Goal: Use online tool/utility: Utilize a website feature to perform a specific function

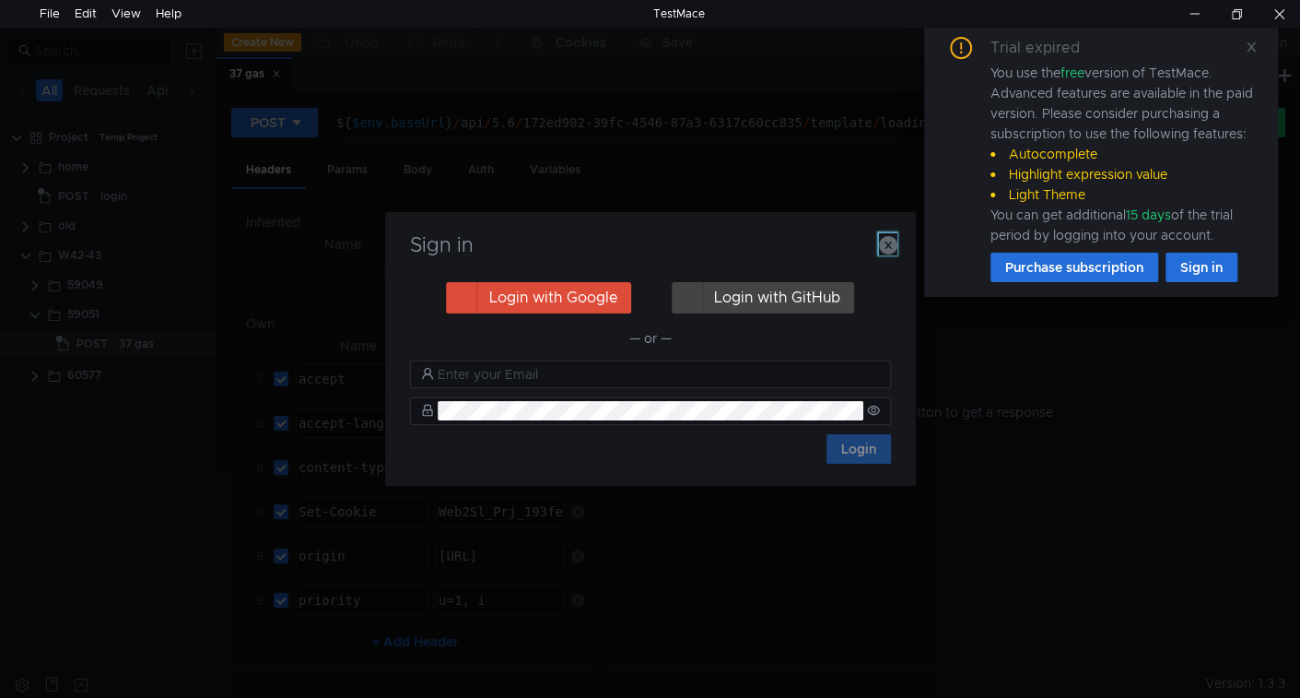
click at [888, 246] on icon "button" at bounding box center [888, 245] width 18 height 18
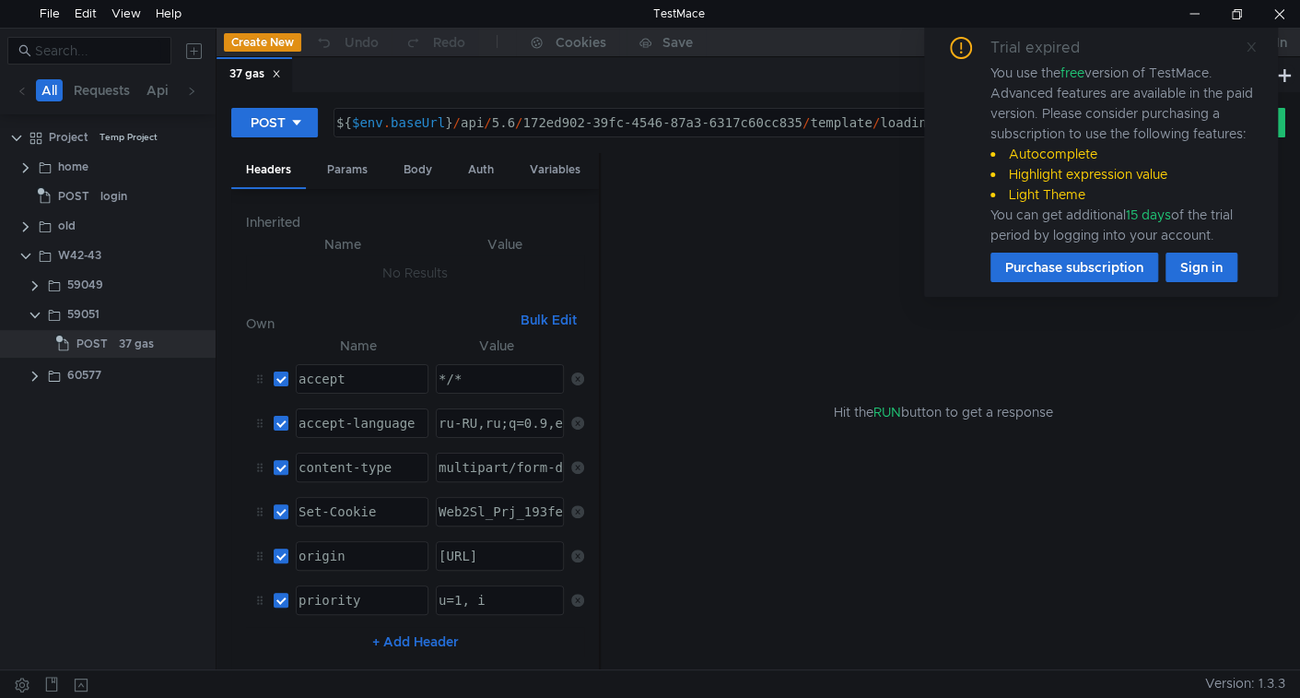
click at [1248, 44] on icon at bounding box center [1251, 47] width 13 height 13
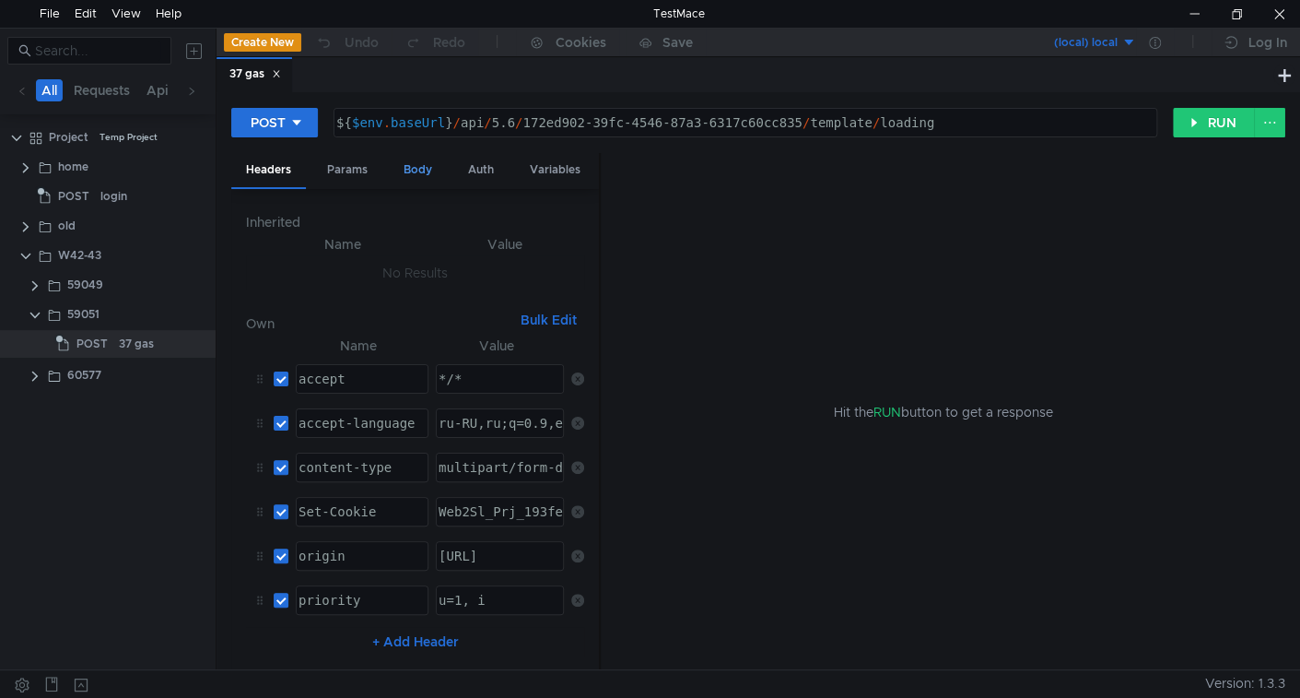
click at [404, 159] on div "Body" at bounding box center [418, 170] width 58 height 34
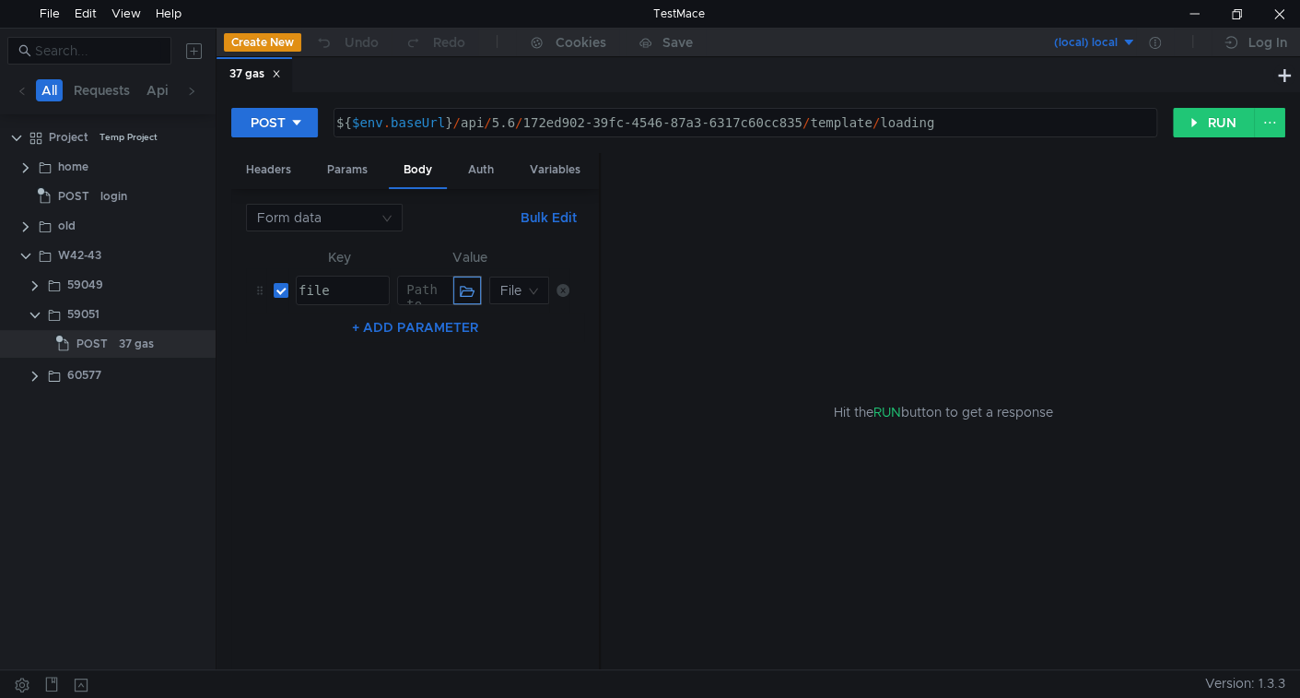
click at [467, 295] on button "button" at bounding box center [467, 290] width 28 height 28
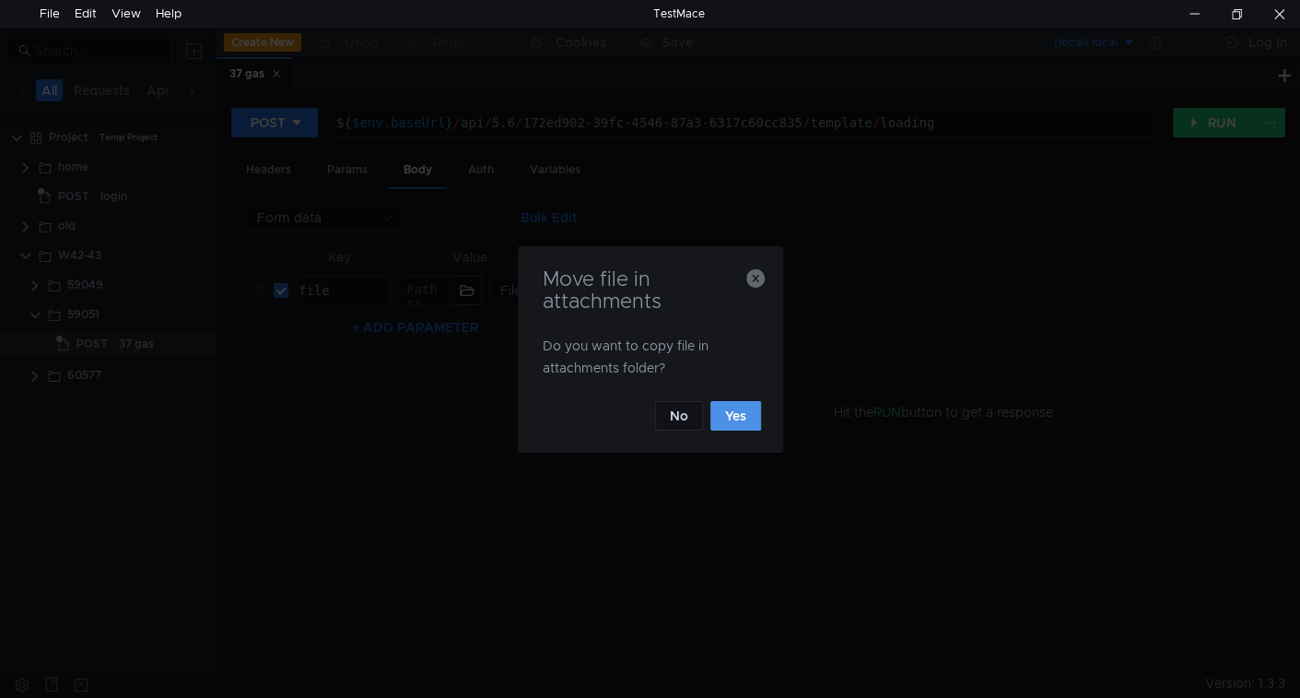
click at [739, 420] on button "Yes" at bounding box center [735, 415] width 51 height 29
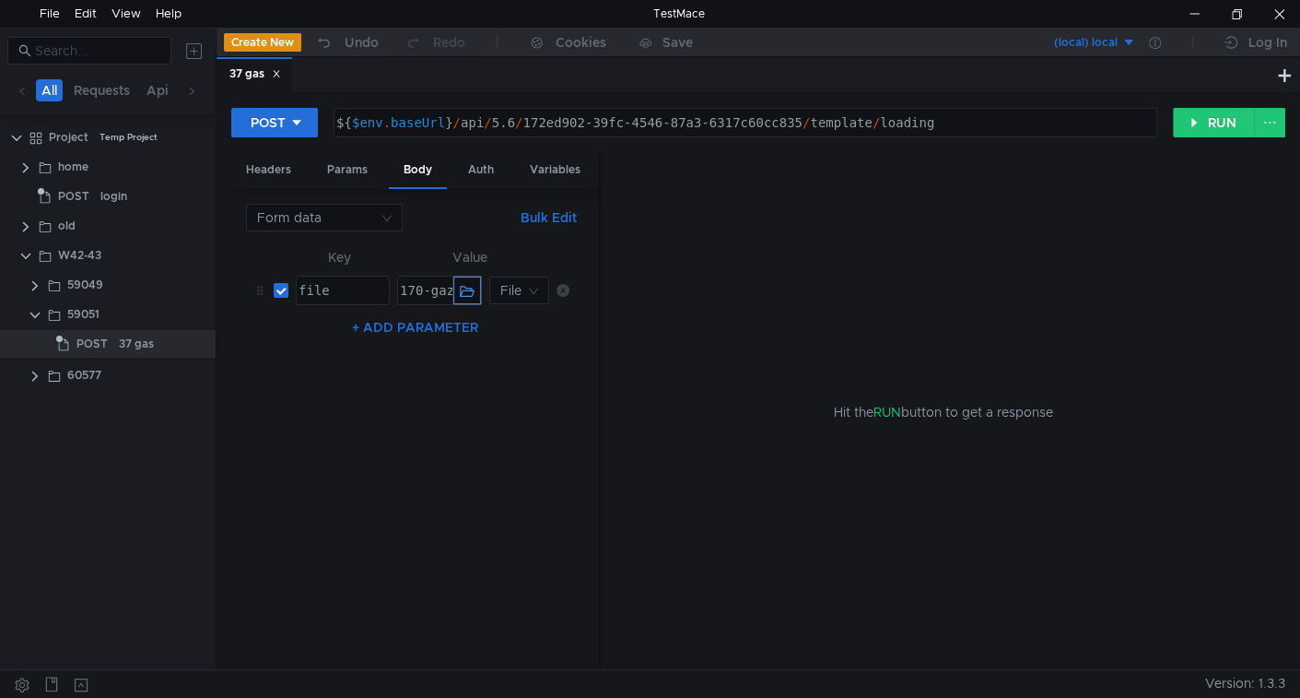
click at [467, 284] on button "button" at bounding box center [467, 290] width 28 height 28
type textarea "170-gaz ШАБЛОН.xlsx"
click at [417, 292] on div "170-gaz ШАБЛОН.xlsx" at bounding box center [473, 305] width 155 height 44
click at [419, 283] on div "170-gaz ШАБЛОН.xlsx" at bounding box center [473, 305] width 155 height 44
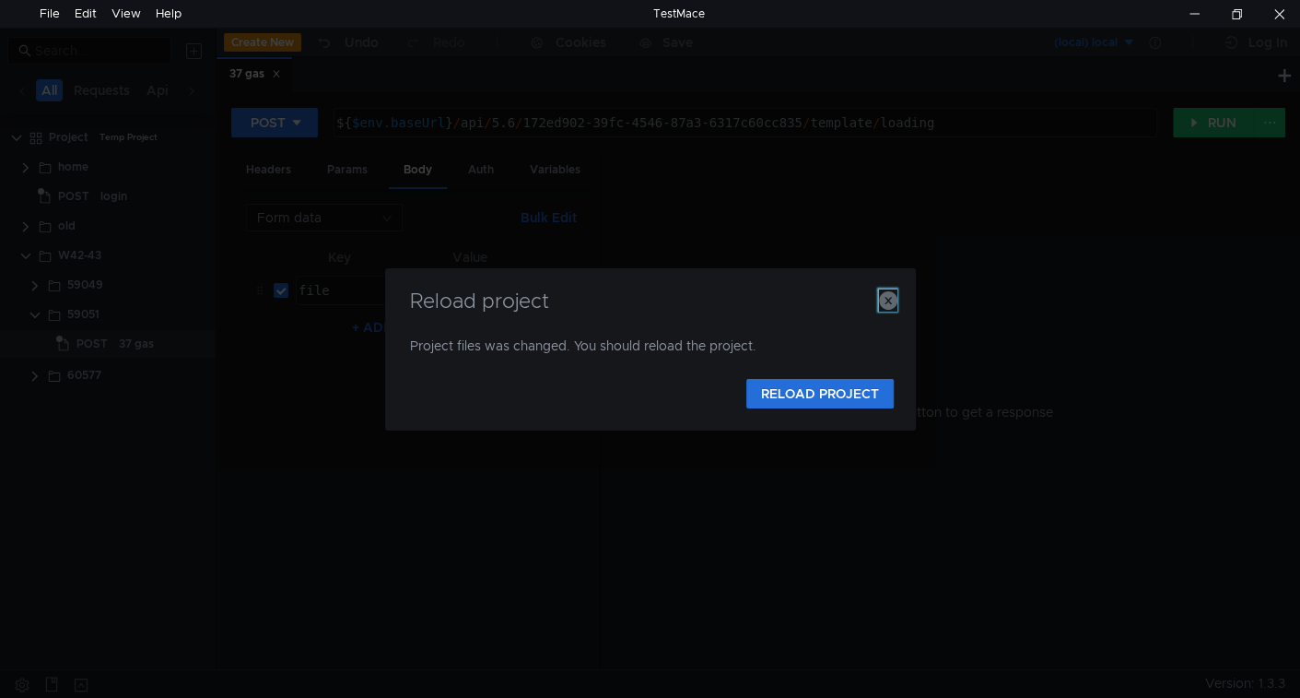
click at [891, 294] on icon "button" at bounding box center [888, 300] width 18 height 18
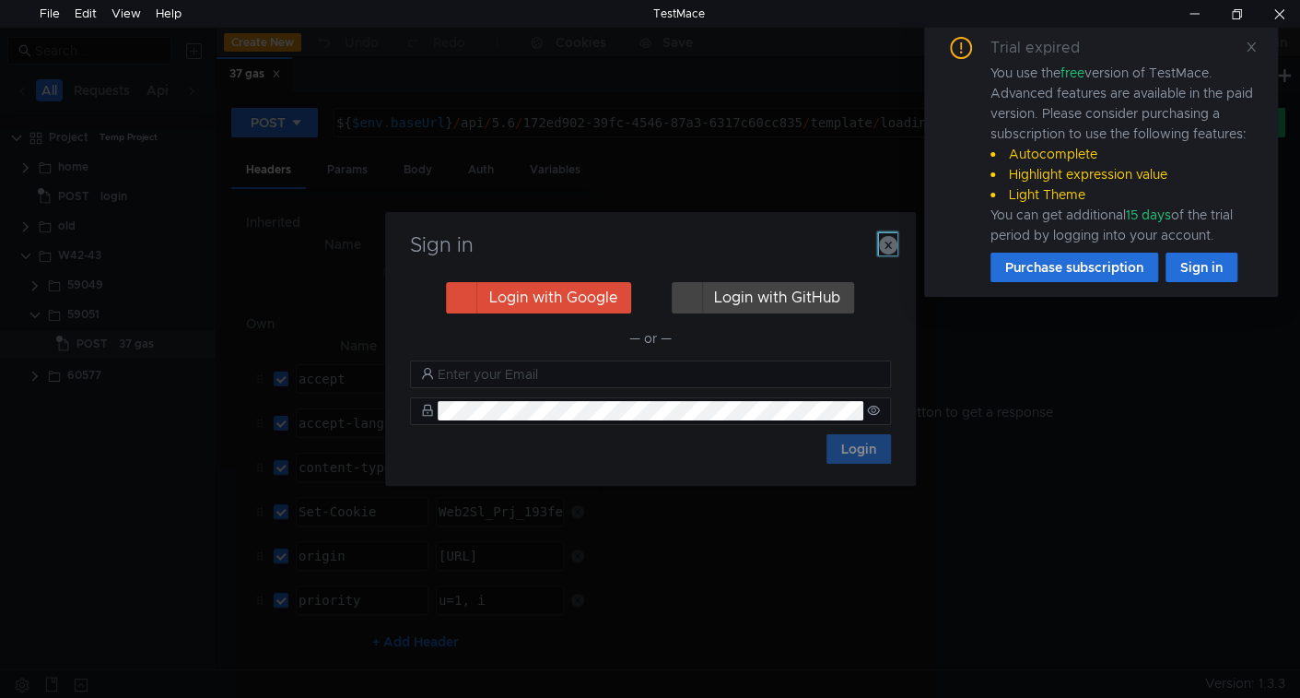
click at [889, 250] on icon "button" at bounding box center [888, 245] width 18 height 18
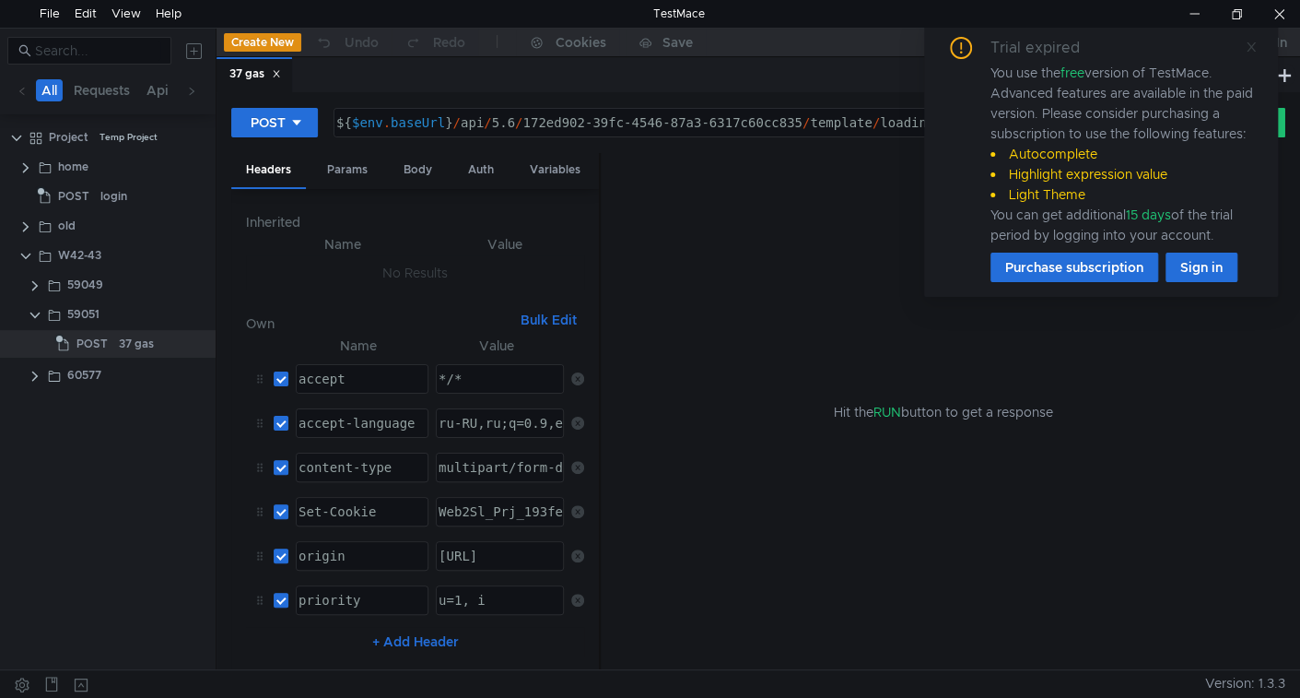
click at [1248, 48] on icon at bounding box center [1251, 47] width 13 height 13
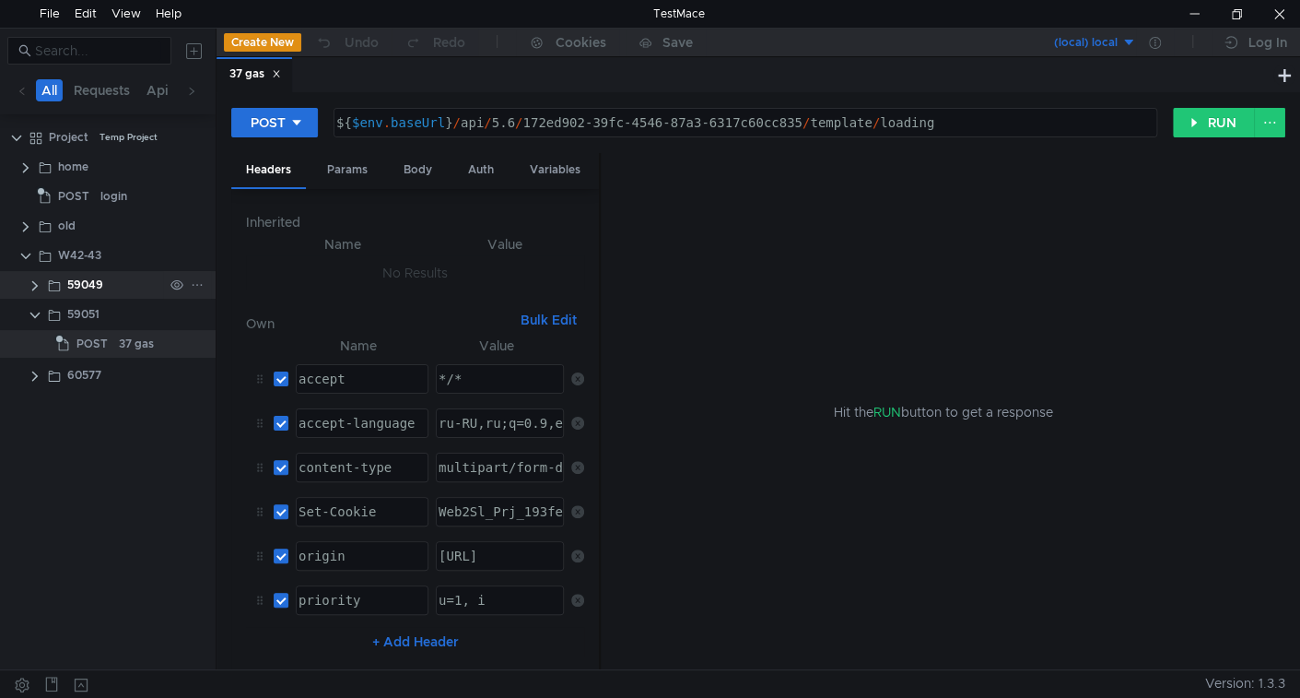
click at [32, 293] on app-app-tree-node-expander at bounding box center [35, 285] width 15 height 28
click at [34, 286] on clr-icon at bounding box center [35, 285] width 15 height 15
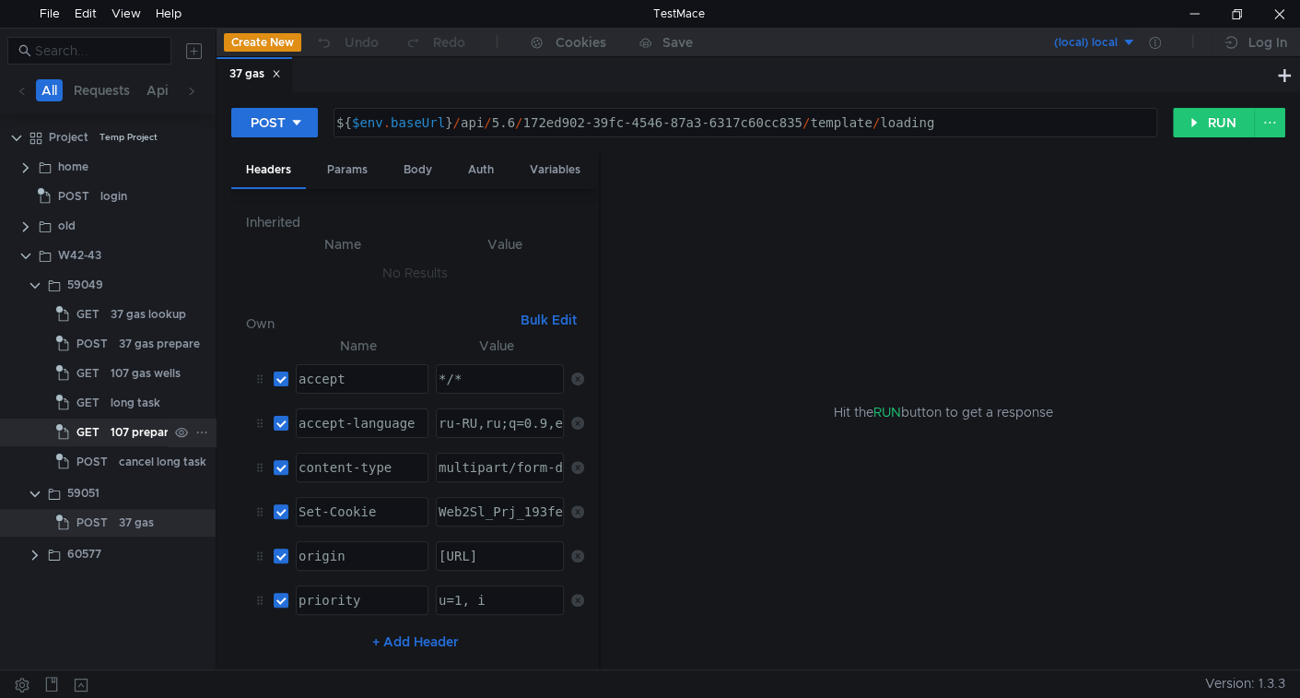
click at [141, 435] on div "107 preparation" at bounding box center [154, 432] width 86 height 28
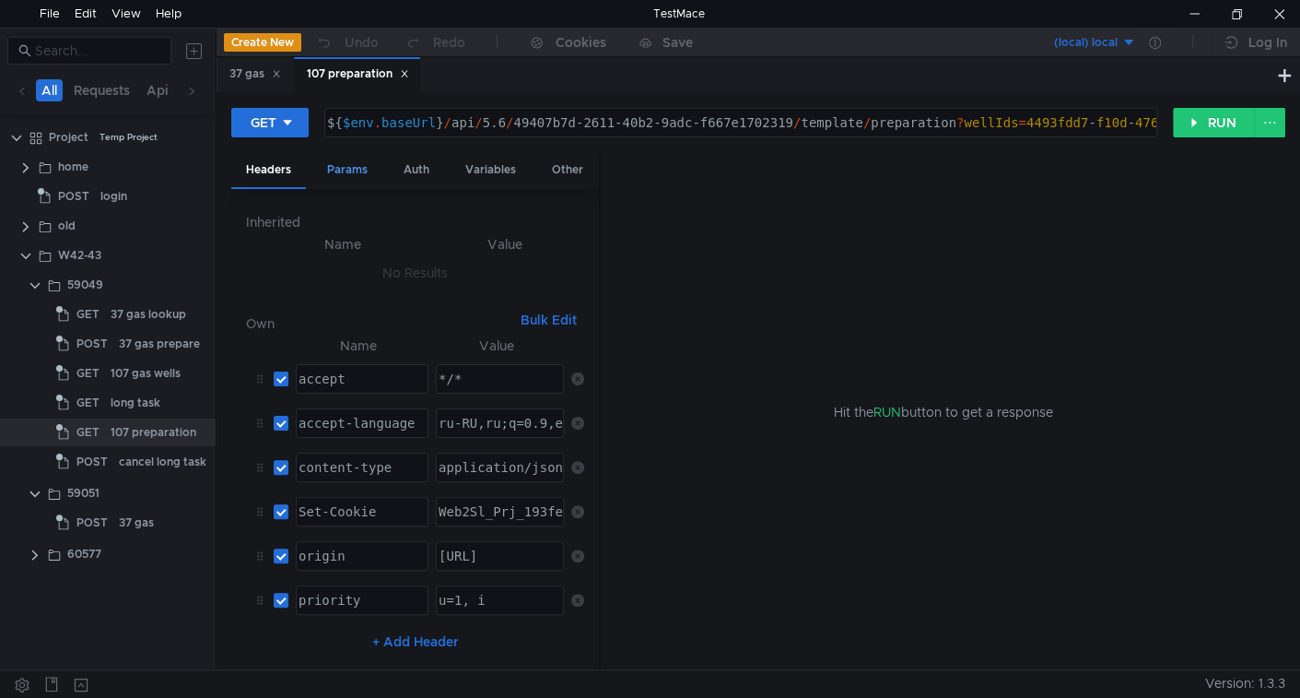
click at [340, 167] on div "Params" at bounding box center [347, 170] width 70 height 34
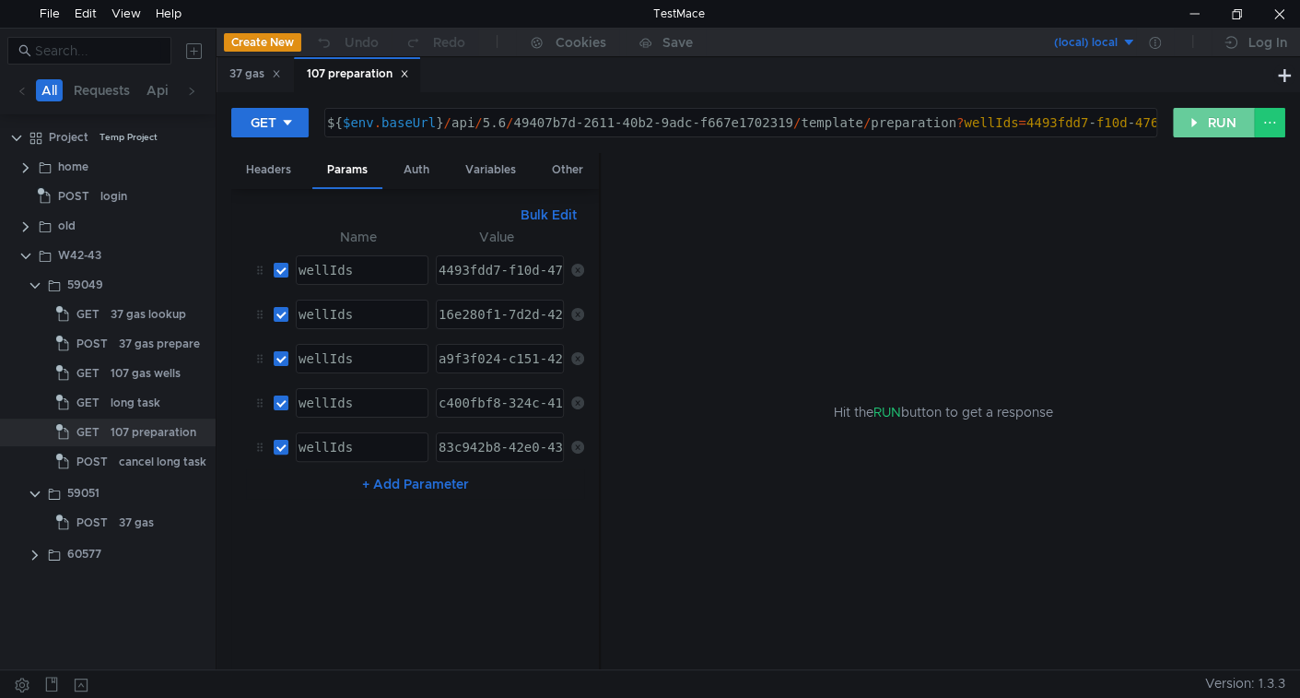
drag, startPoint x: 1202, startPoint y: 123, endPoint x: 1187, endPoint y: 139, distance: 22.2
click at [1202, 123] on button "RUN" at bounding box center [1214, 122] width 82 height 29
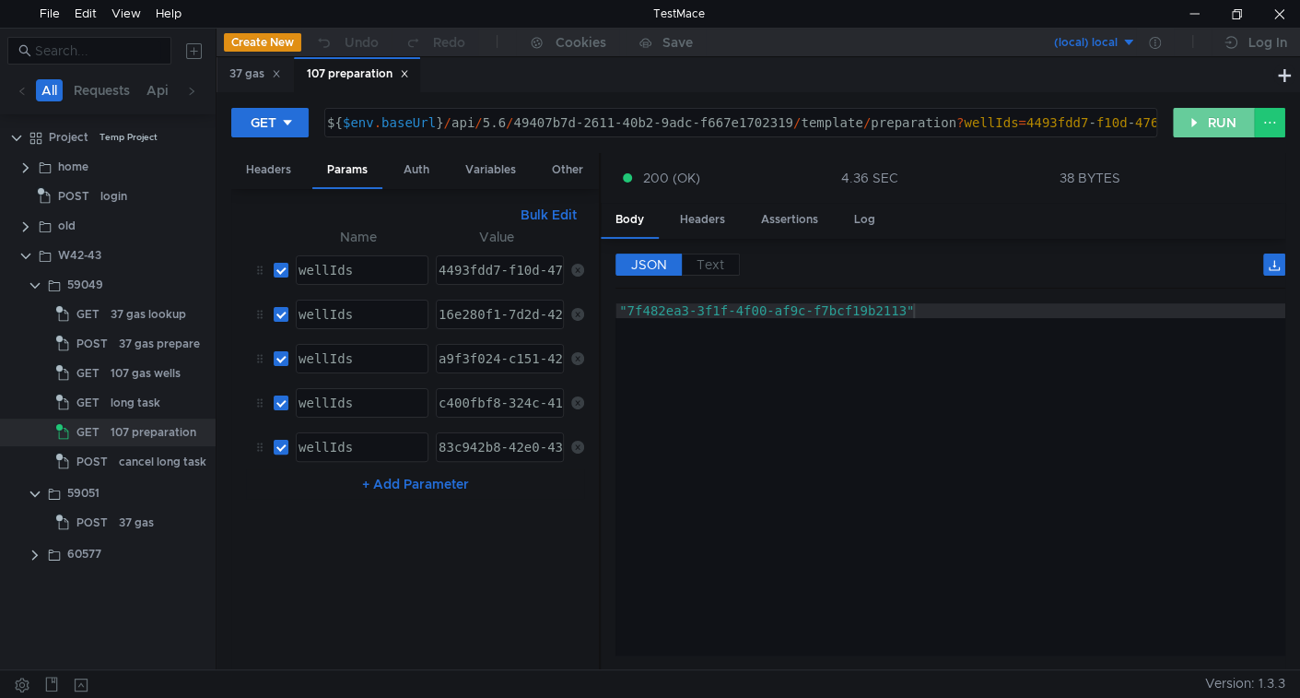
click at [1235, 111] on button "RUN" at bounding box center [1214, 122] width 82 height 29
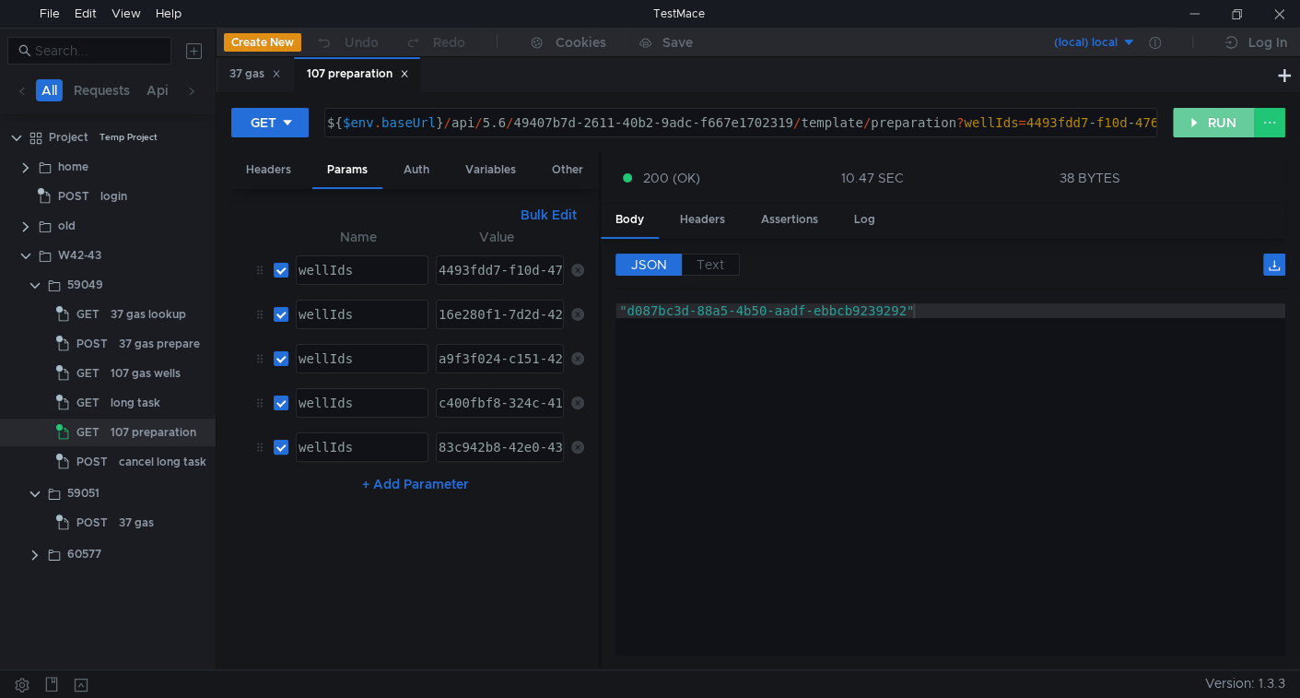
click at [1199, 122] on button "RUN" at bounding box center [1214, 122] width 82 height 29
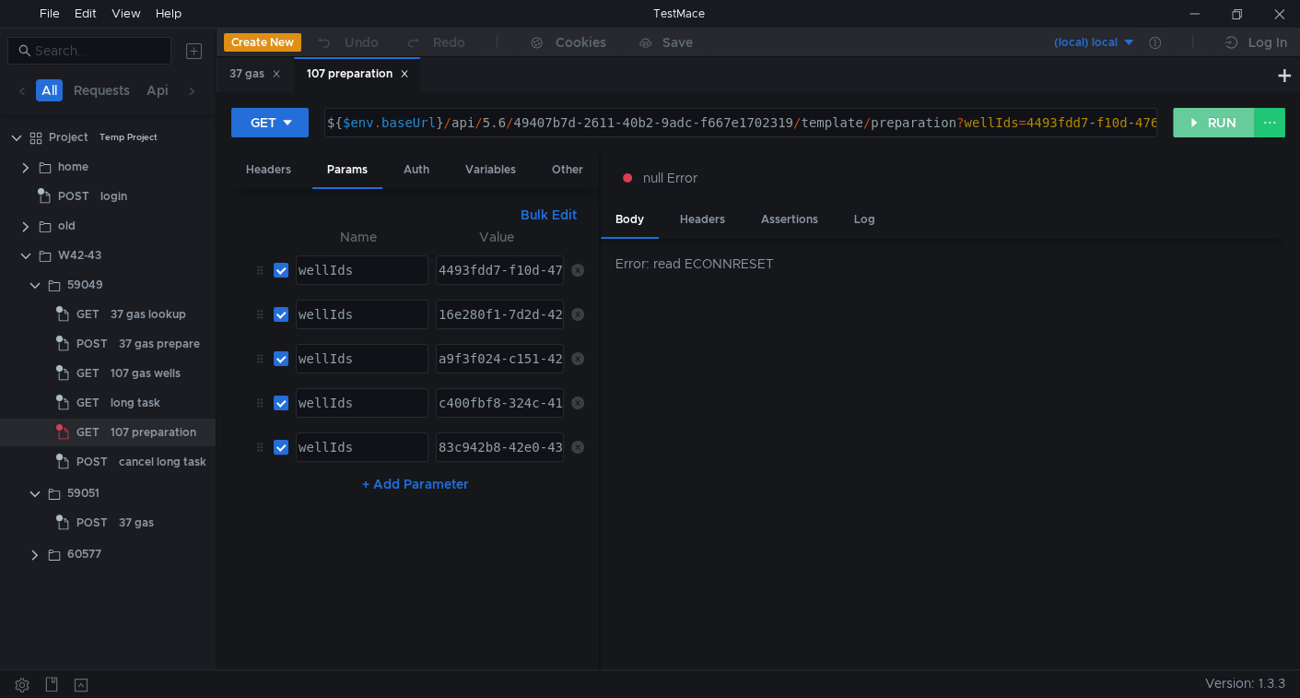
click at [1204, 119] on button "RUN" at bounding box center [1214, 122] width 82 height 29
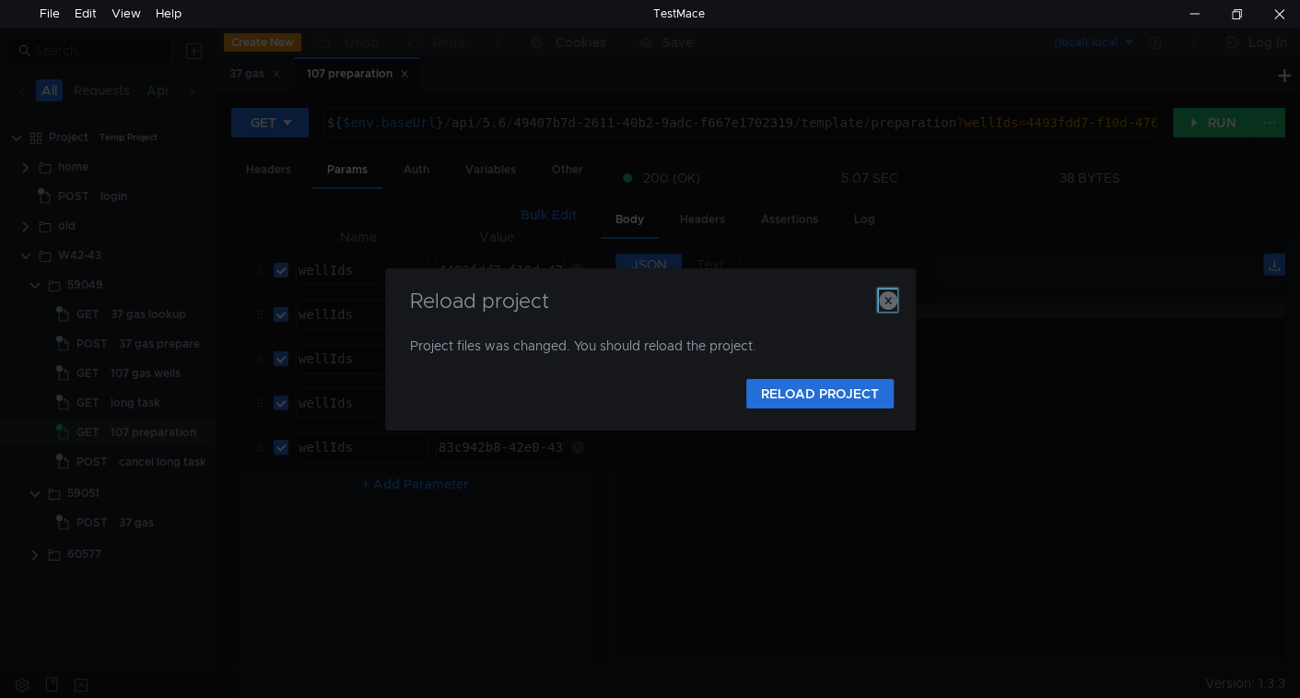
click at [887, 303] on icon "button" at bounding box center [888, 300] width 18 height 18
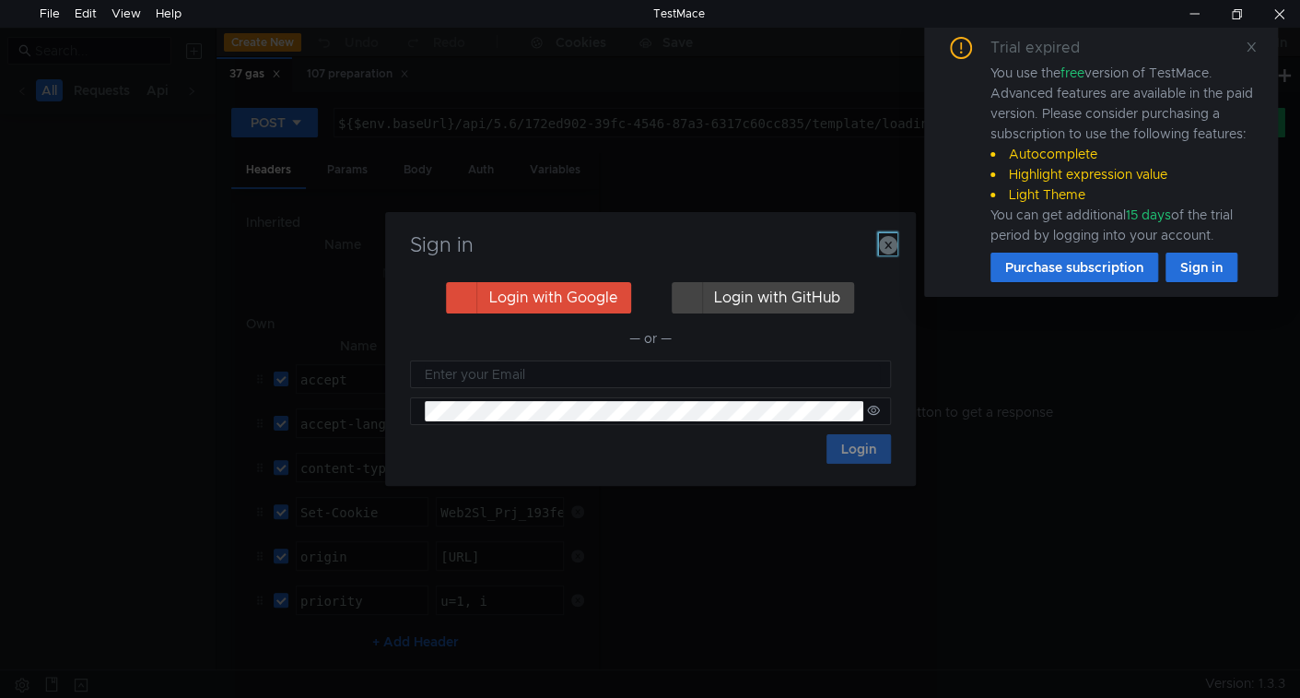
click at [890, 248] on icon "button" at bounding box center [888, 245] width 18 height 18
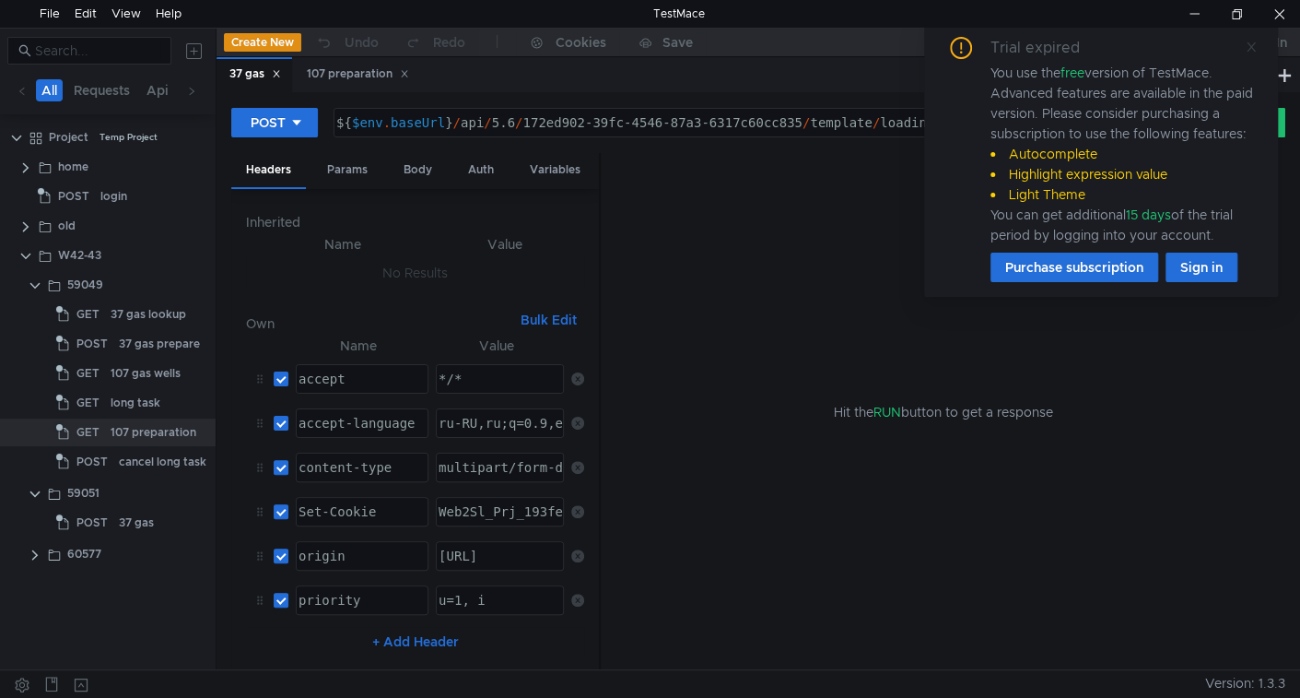
click at [1251, 53] on span at bounding box center [1251, 47] width 13 height 17
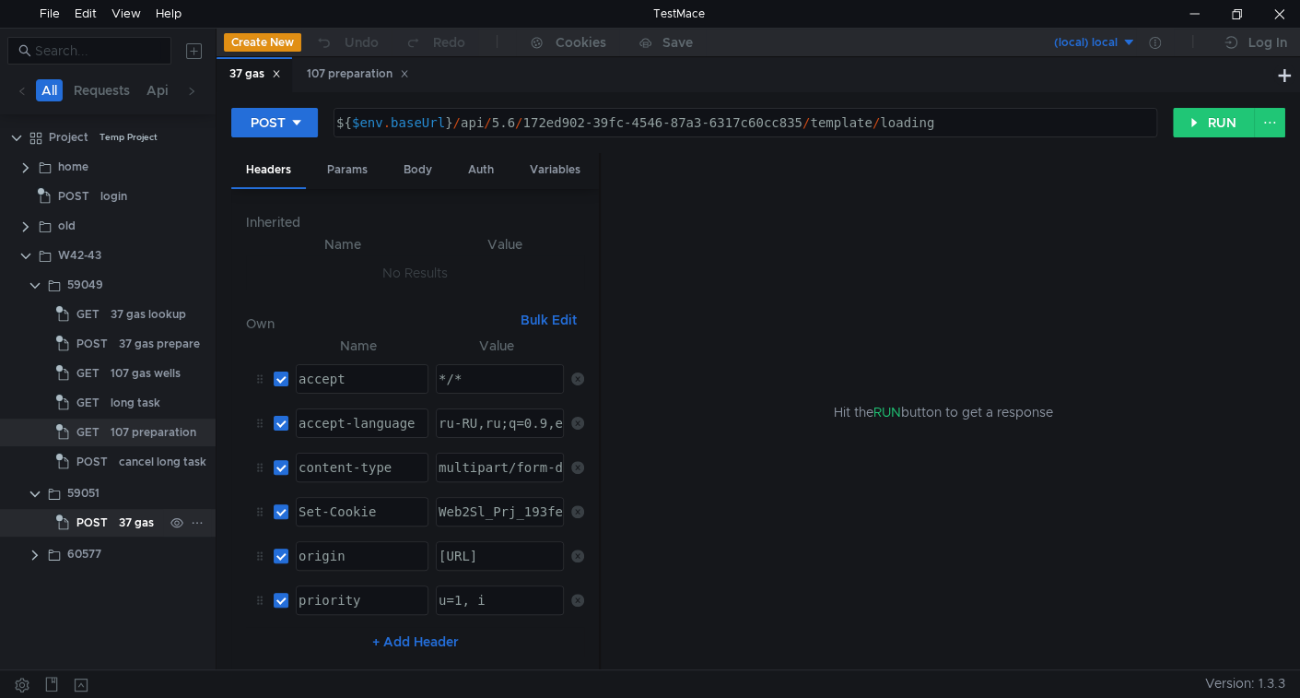
click at [144, 520] on div "37 gas" at bounding box center [136, 523] width 35 height 28
click at [404, 165] on div "Body" at bounding box center [418, 170] width 58 height 34
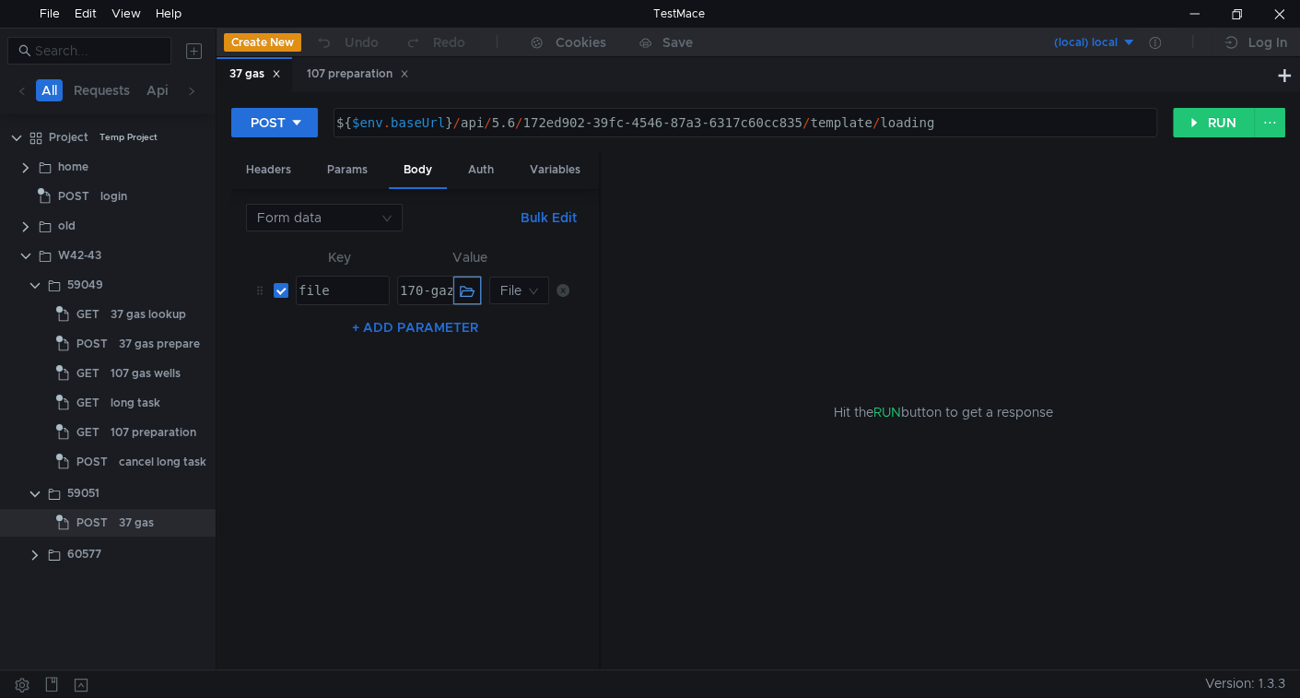
click at [461, 286] on button "button" at bounding box center [467, 290] width 28 height 28
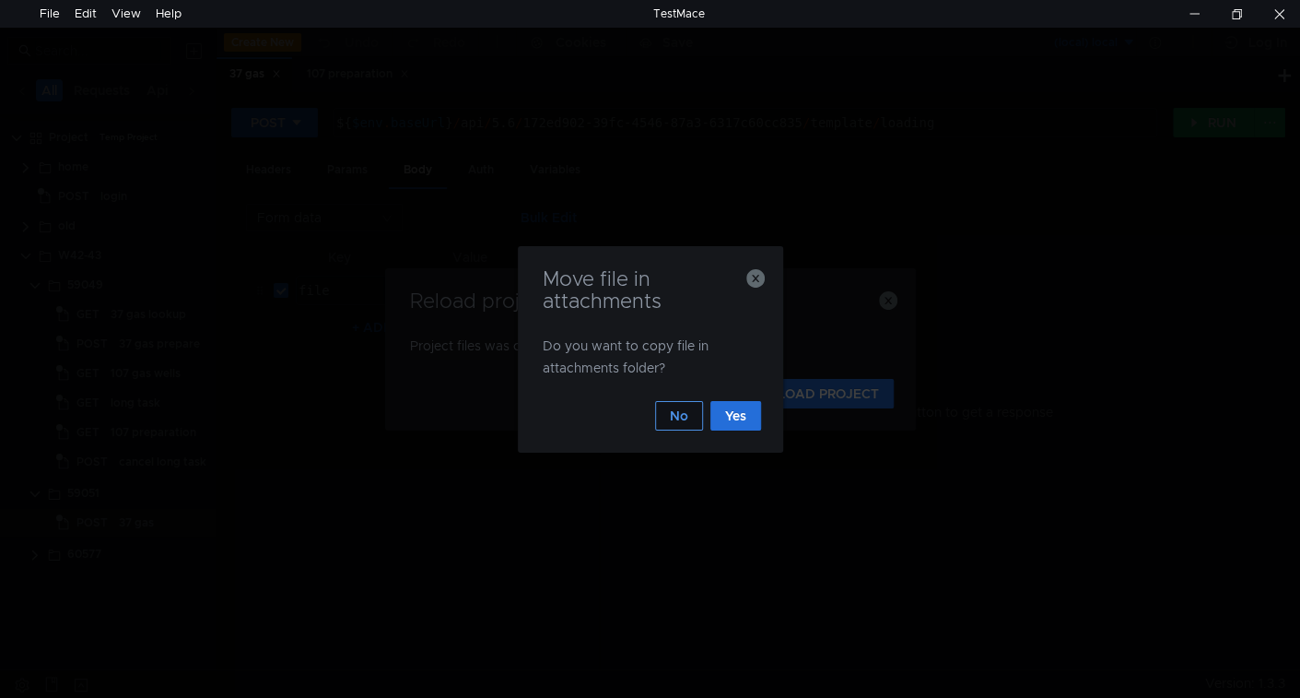
click at [683, 409] on button "No" at bounding box center [679, 415] width 48 height 29
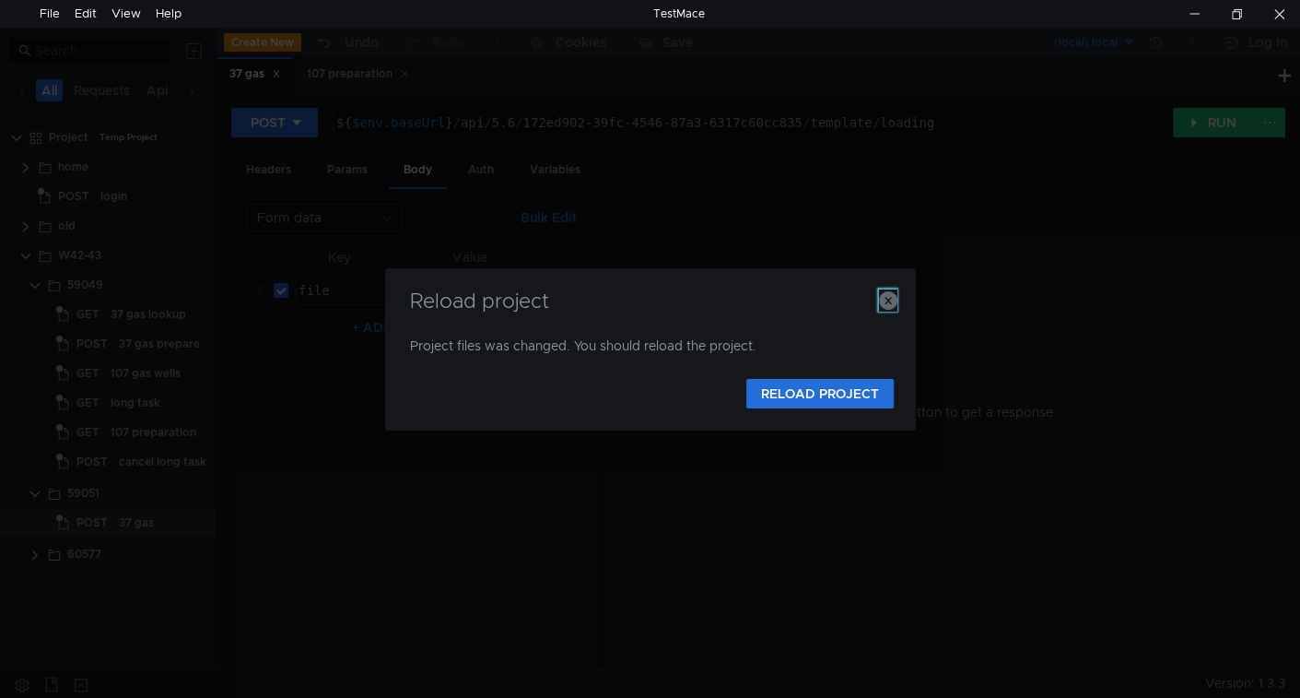
click at [889, 302] on icon "button" at bounding box center [888, 300] width 18 height 18
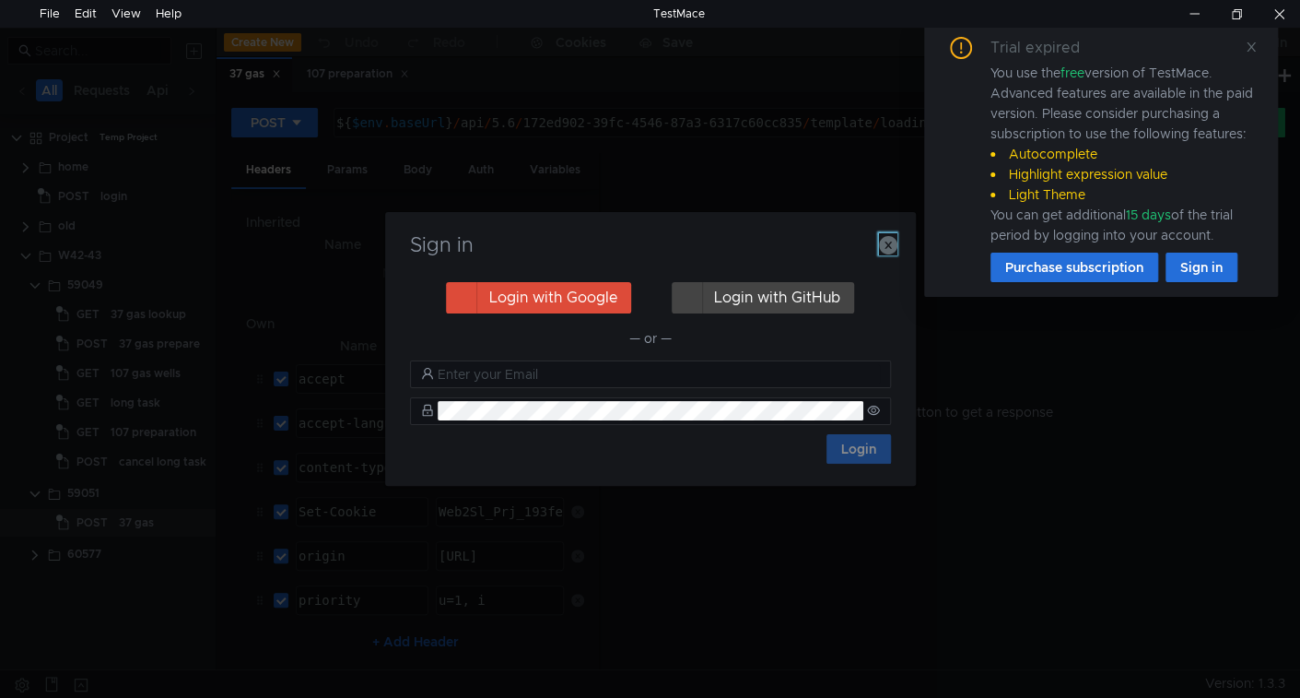
click at [884, 243] on icon "button" at bounding box center [888, 245] width 18 height 18
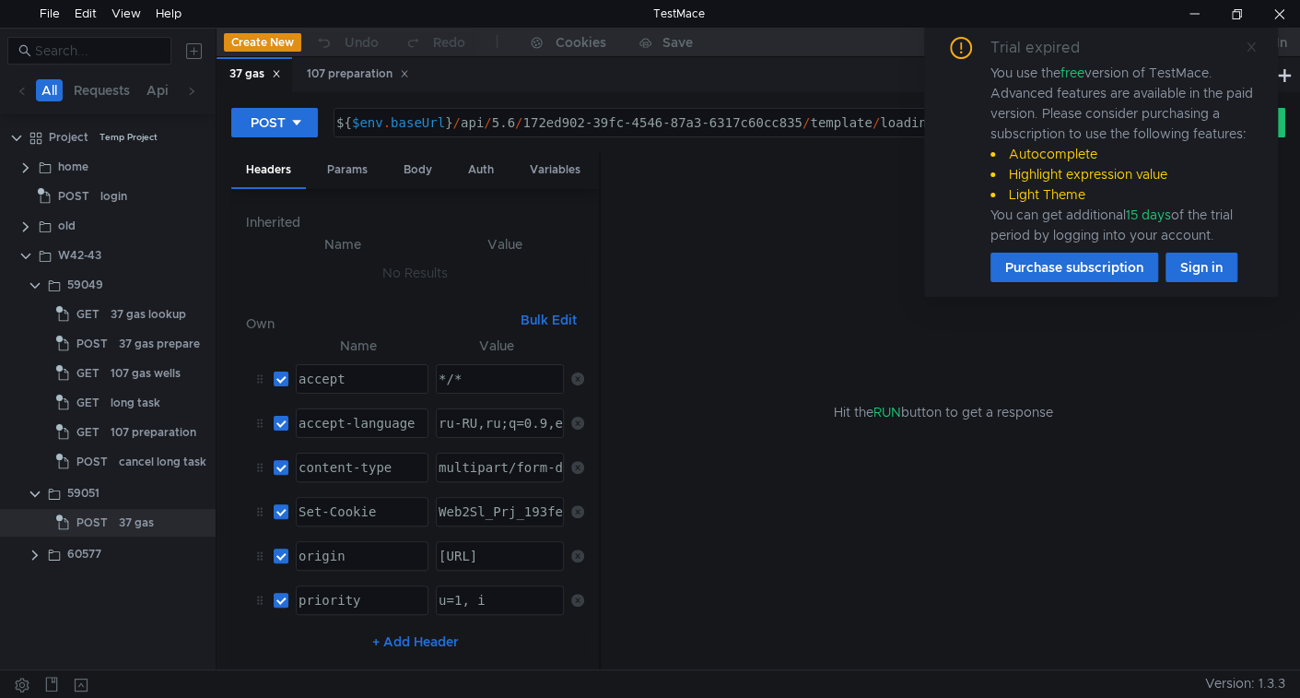
click at [1251, 51] on icon at bounding box center [1251, 47] width 13 height 13
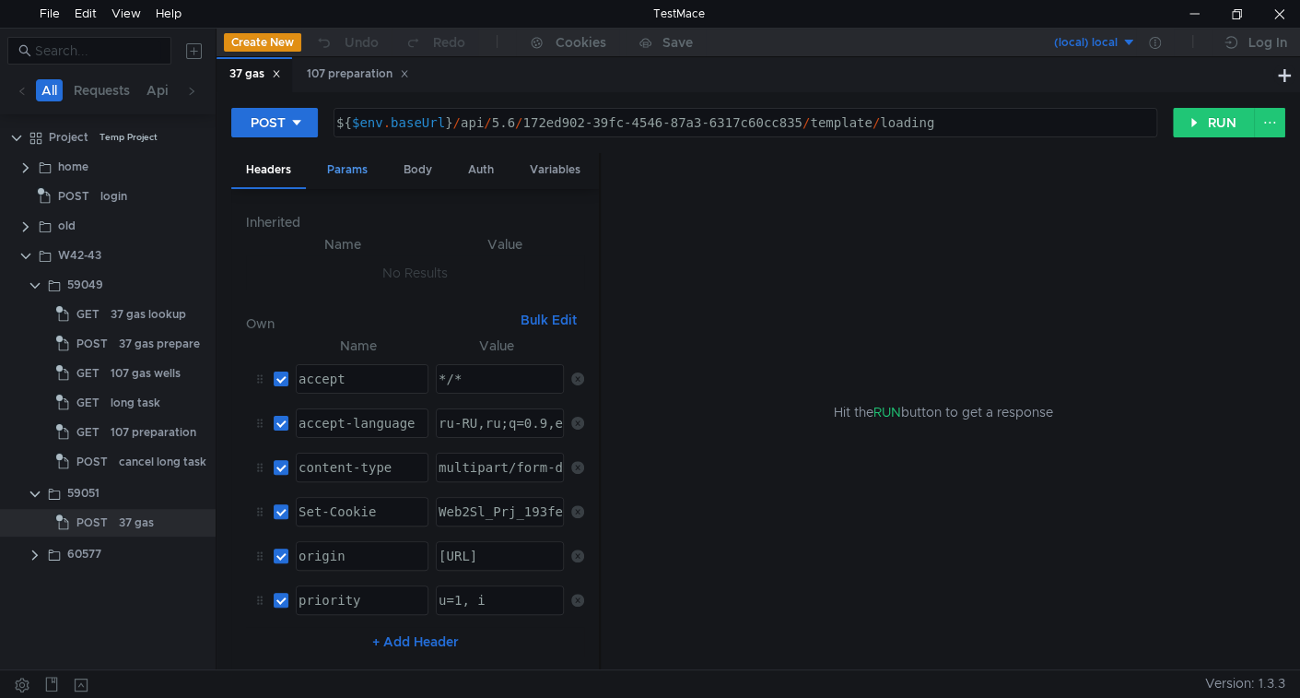
click at [347, 171] on div "Params" at bounding box center [347, 170] width 70 height 34
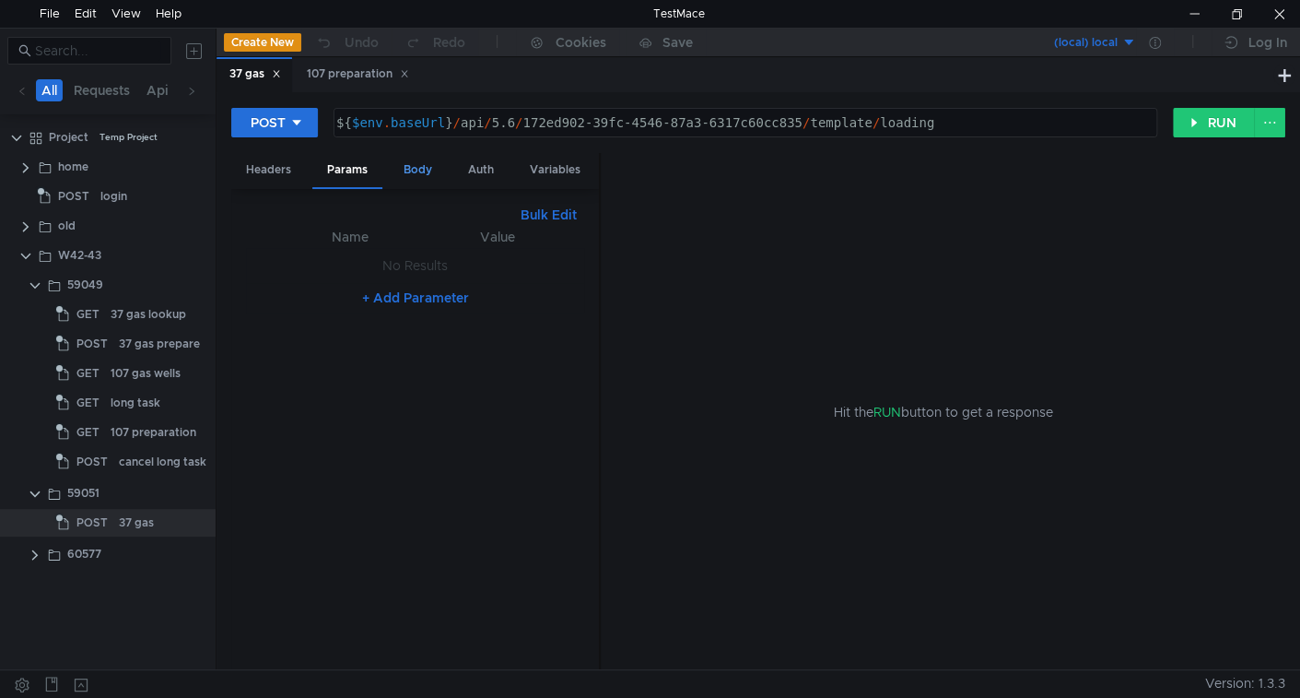
click at [406, 170] on div "Body" at bounding box center [418, 170] width 58 height 34
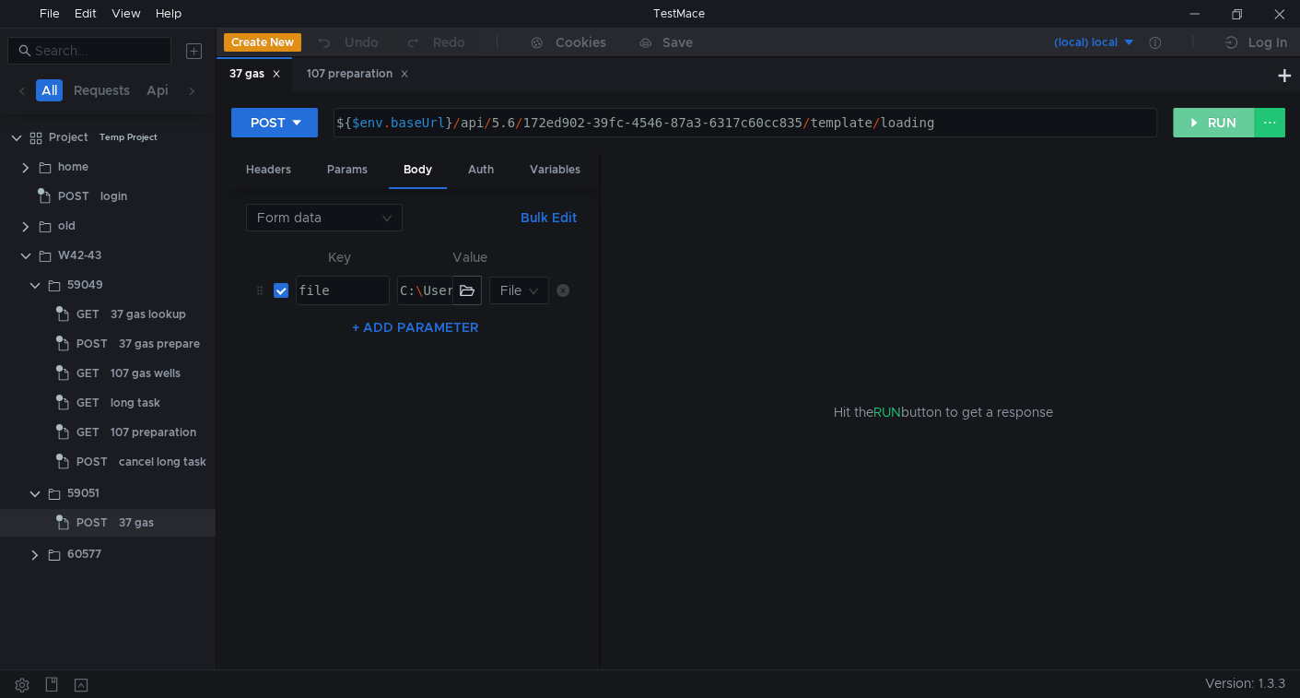
drag, startPoint x: 1208, startPoint y: 119, endPoint x: 1101, endPoint y: 132, distance: 107.7
click at [1208, 119] on button "RUN" at bounding box center [1214, 122] width 82 height 29
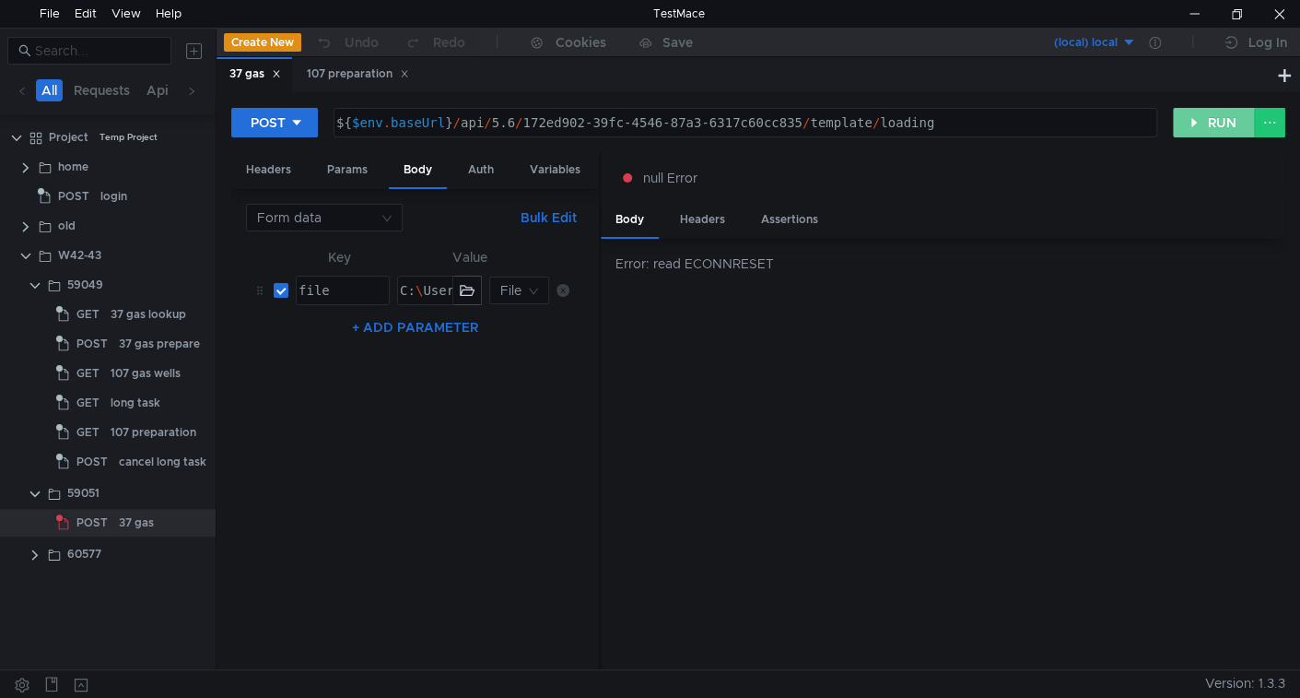
click at [1195, 126] on button "RUN" at bounding box center [1214, 122] width 82 height 29
click at [1210, 130] on button "RUN" at bounding box center [1214, 122] width 82 height 29
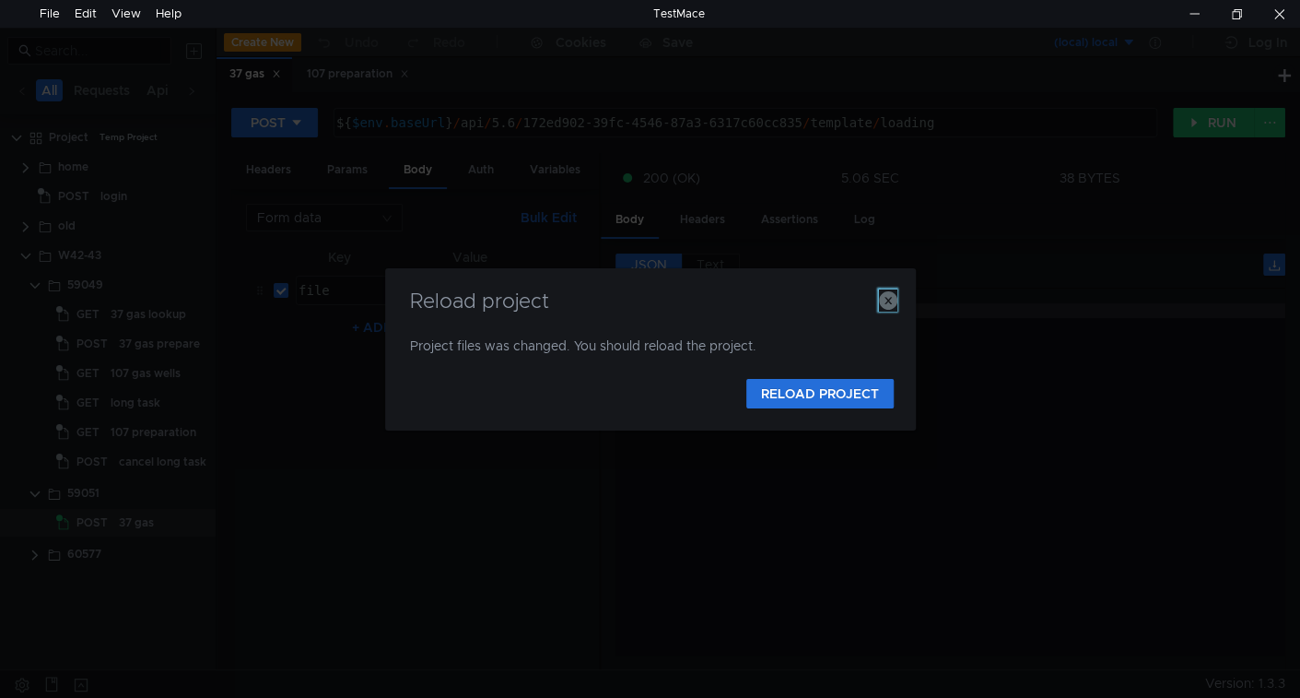
click at [889, 303] on icon "button" at bounding box center [888, 300] width 18 height 18
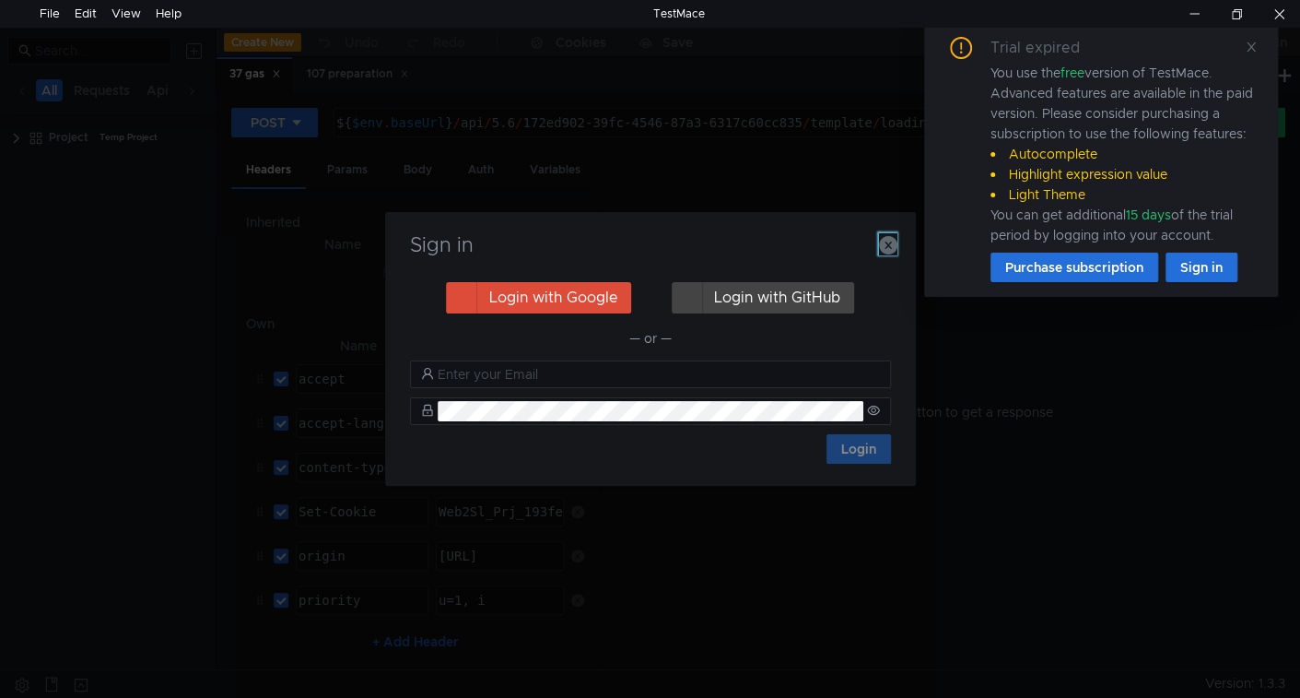
drag, startPoint x: 893, startPoint y: 249, endPoint x: 955, endPoint y: 218, distance: 68.8
click at [893, 249] on icon "button" at bounding box center [888, 245] width 18 height 18
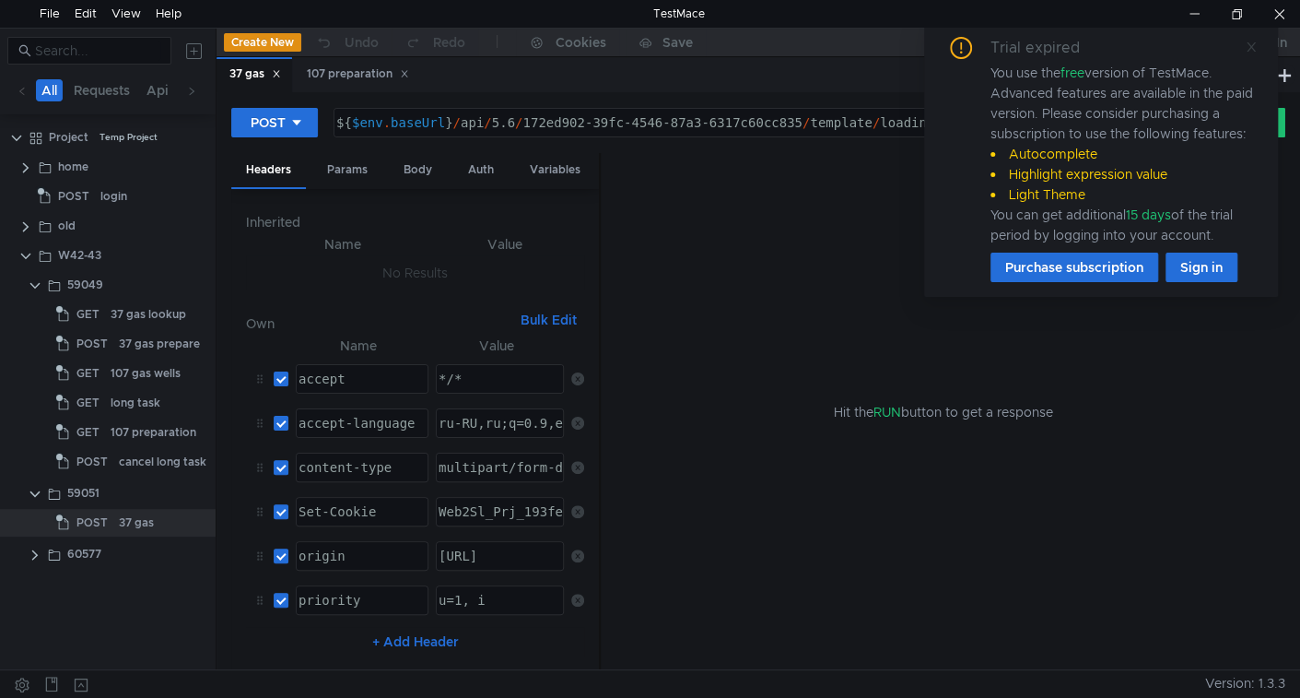
click at [1250, 48] on icon at bounding box center [1251, 47] width 13 height 13
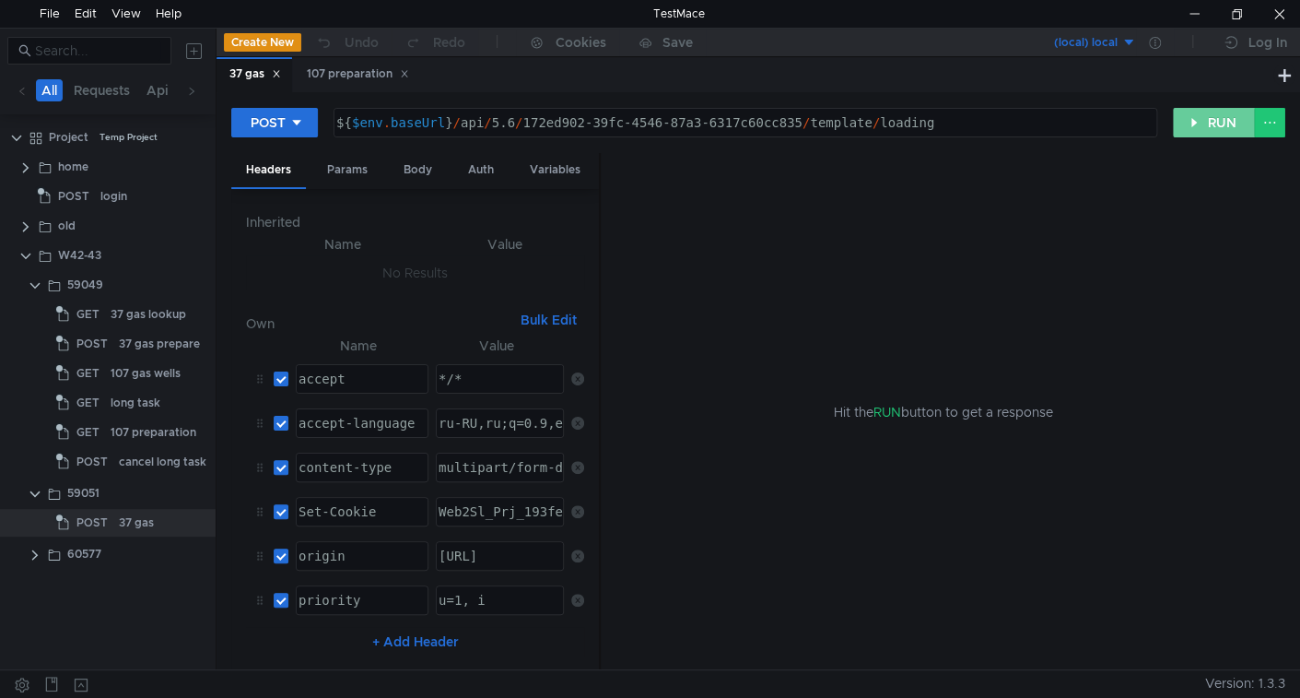
click at [1200, 122] on button "RUN" at bounding box center [1214, 122] width 82 height 29
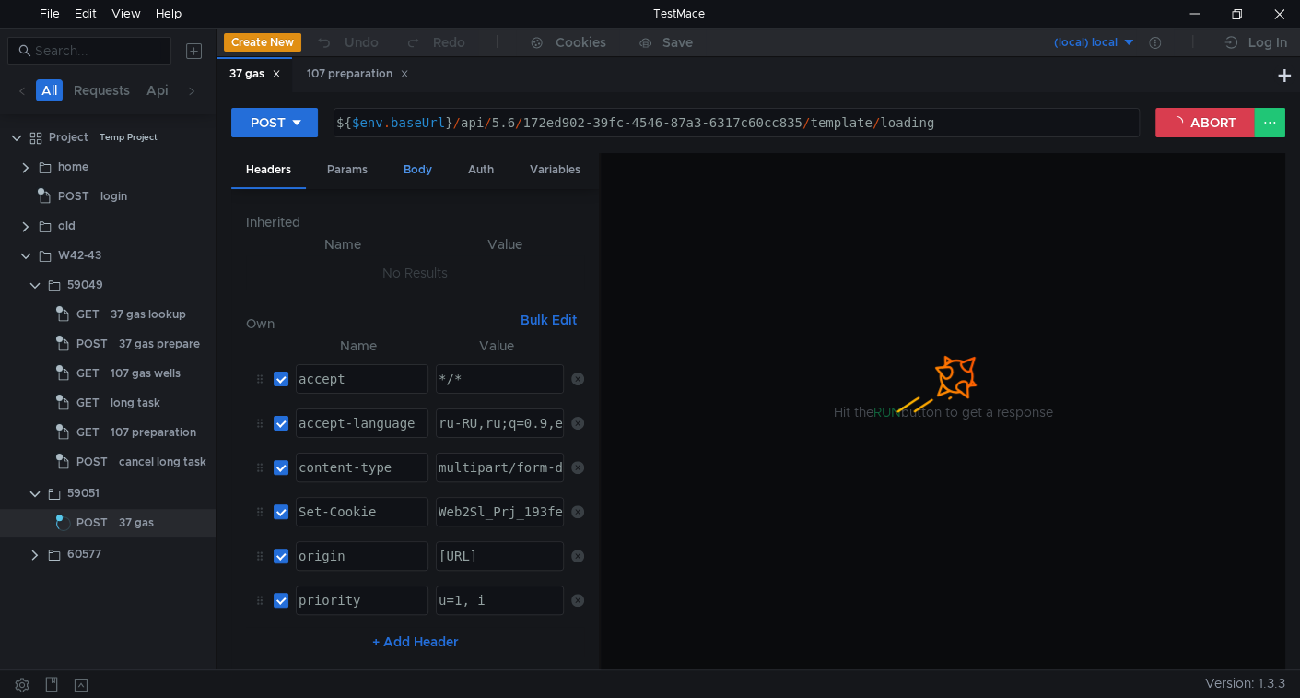
click at [436, 170] on div "Body" at bounding box center [418, 170] width 58 height 34
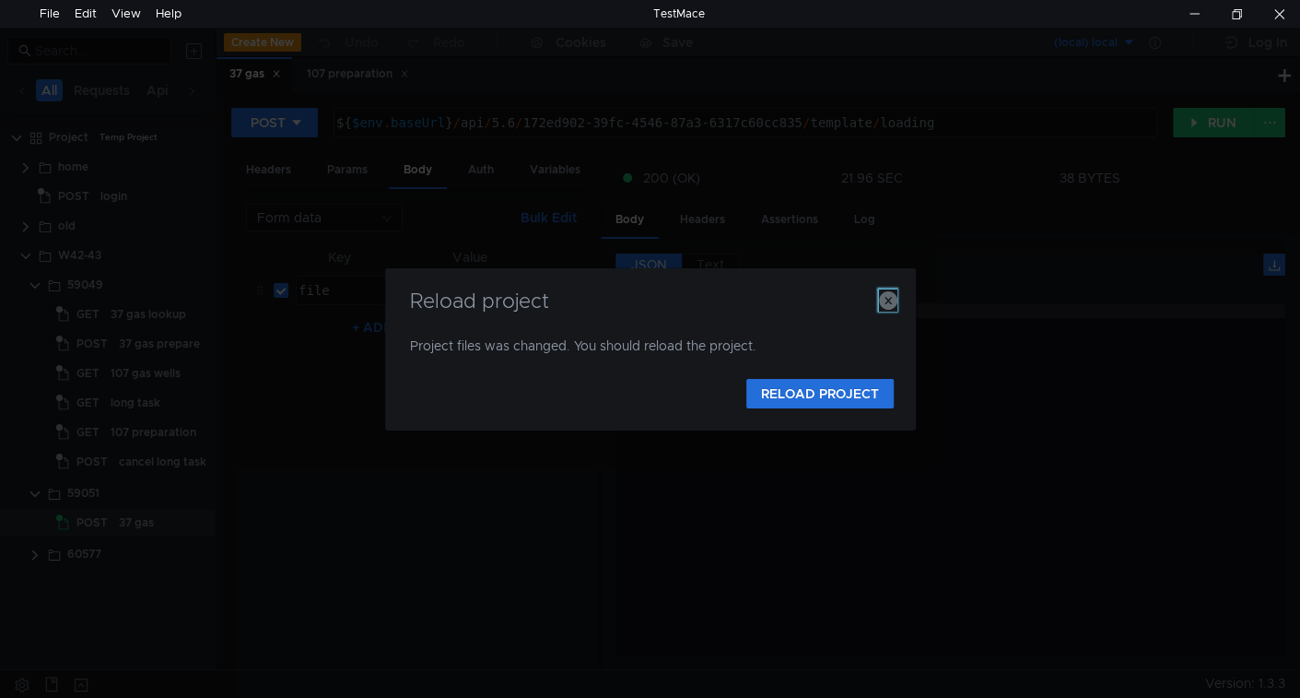
click at [888, 295] on icon "button" at bounding box center [888, 300] width 18 height 18
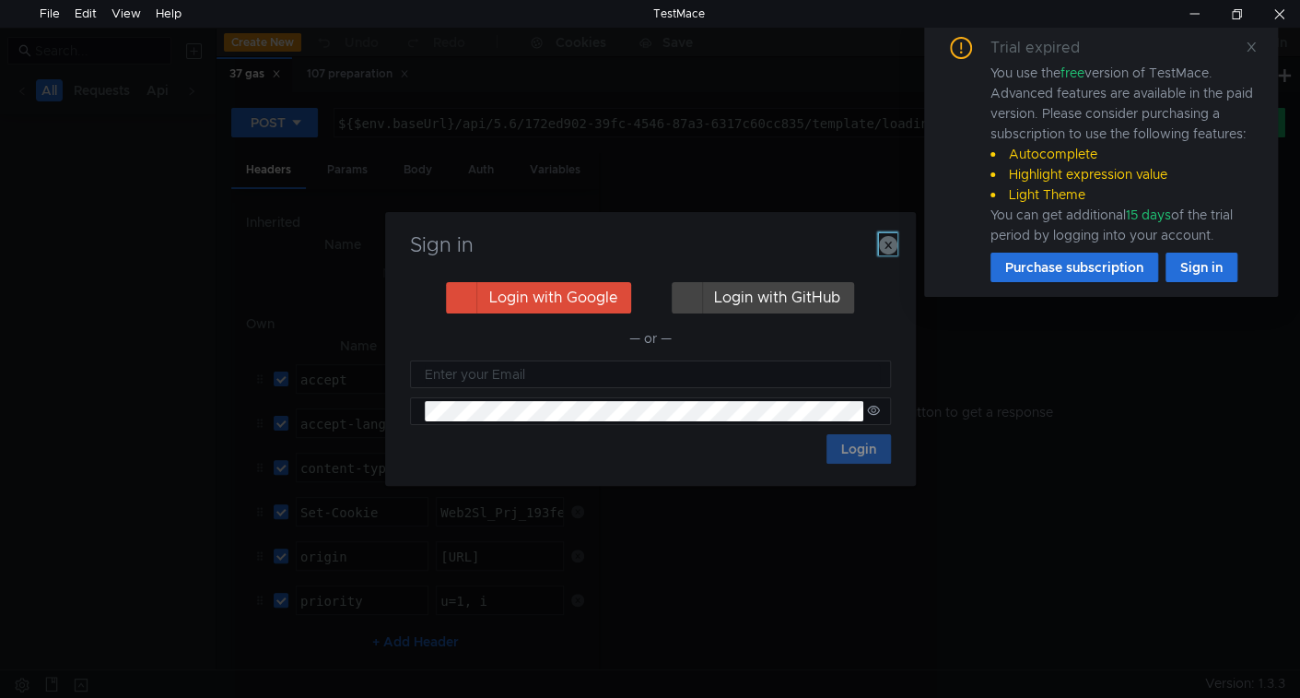
click at [892, 244] on icon "button" at bounding box center [888, 245] width 18 height 18
click at [1255, 44] on icon at bounding box center [1251, 47] width 13 height 13
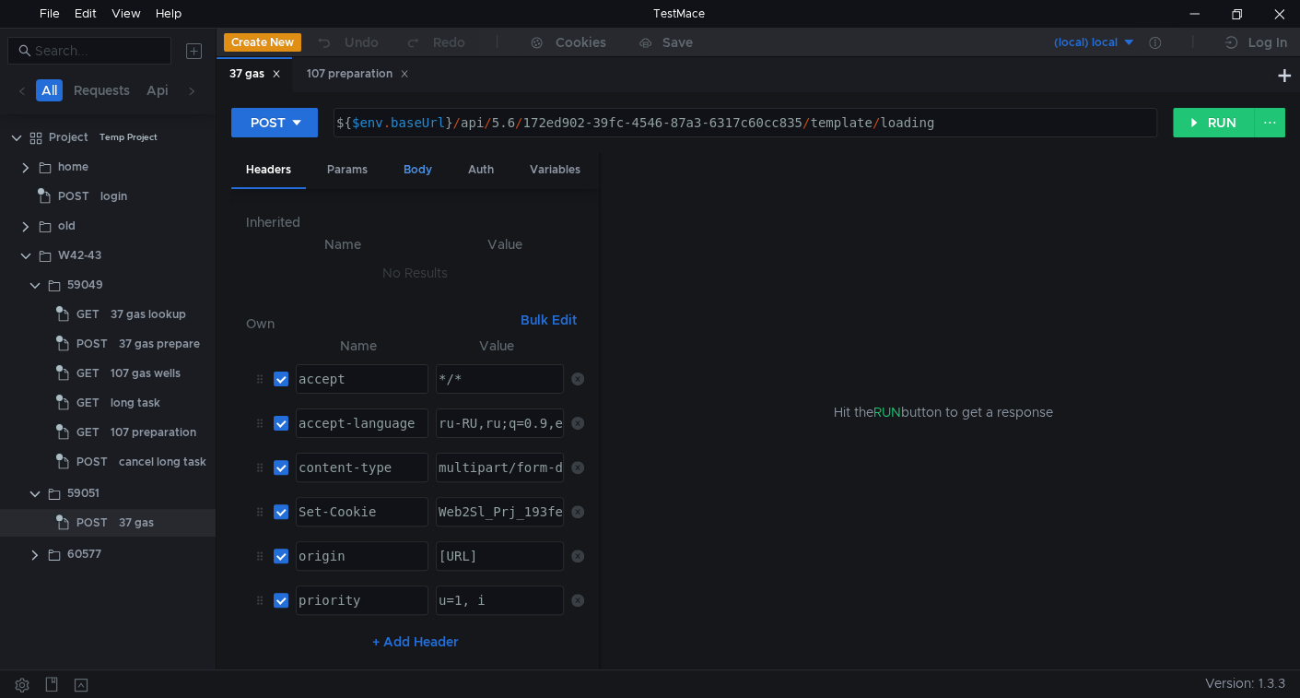
click at [416, 182] on div "Body" at bounding box center [418, 170] width 58 height 34
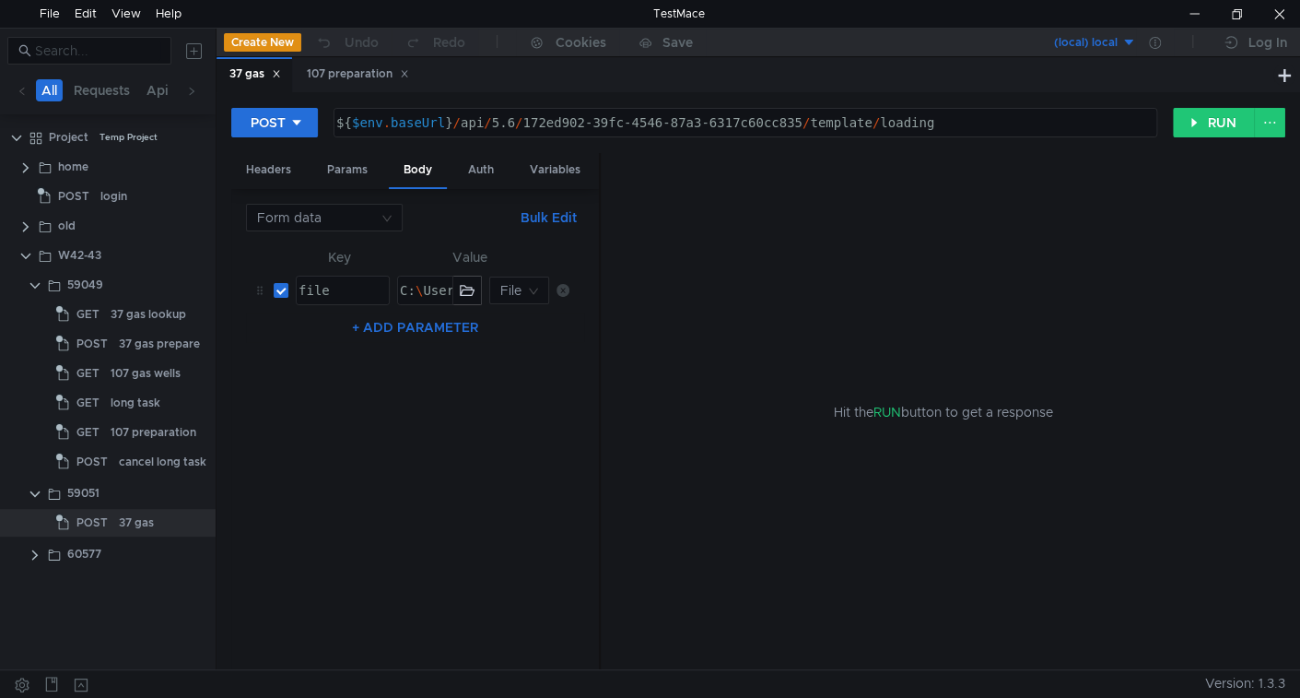
click at [538, 214] on button "Bulk Edit" at bounding box center [548, 217] width 71 height 22
click at [346, 155] on div "Params" at bounding box center [347, 170] width 70 height 34
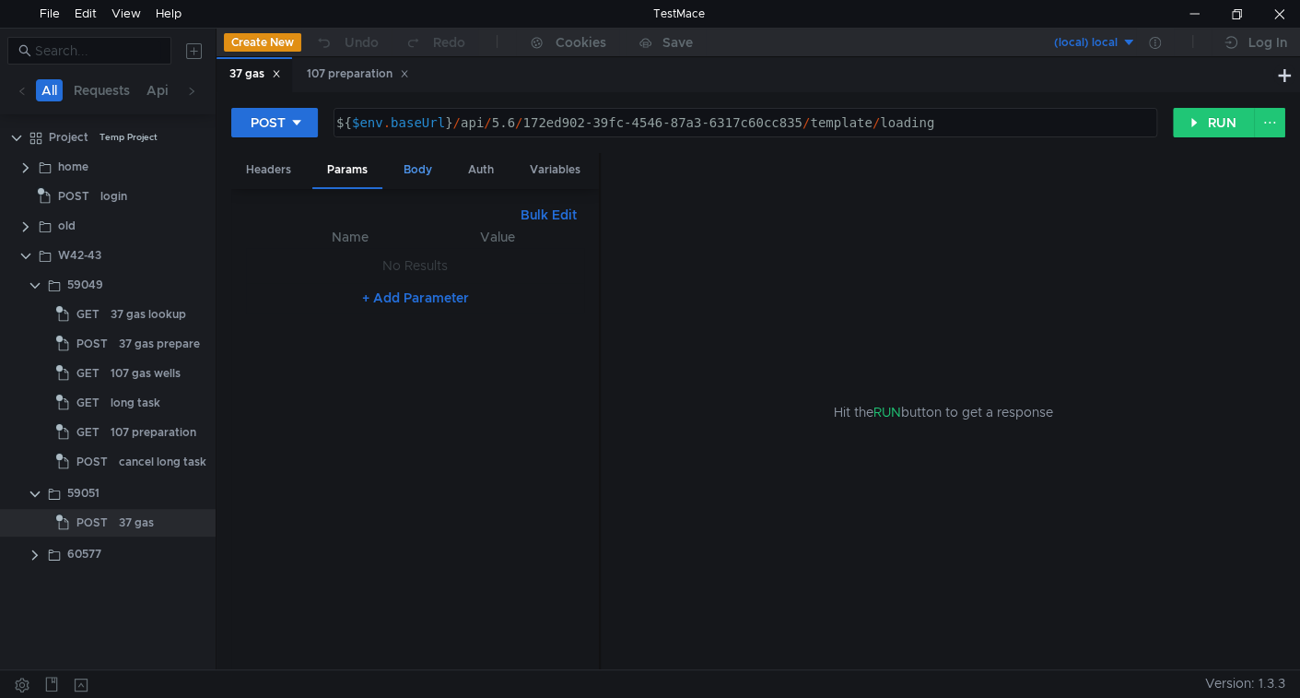
click at [421, 172] on div "Body" at bounding box center [418, 170] width 58 height 34
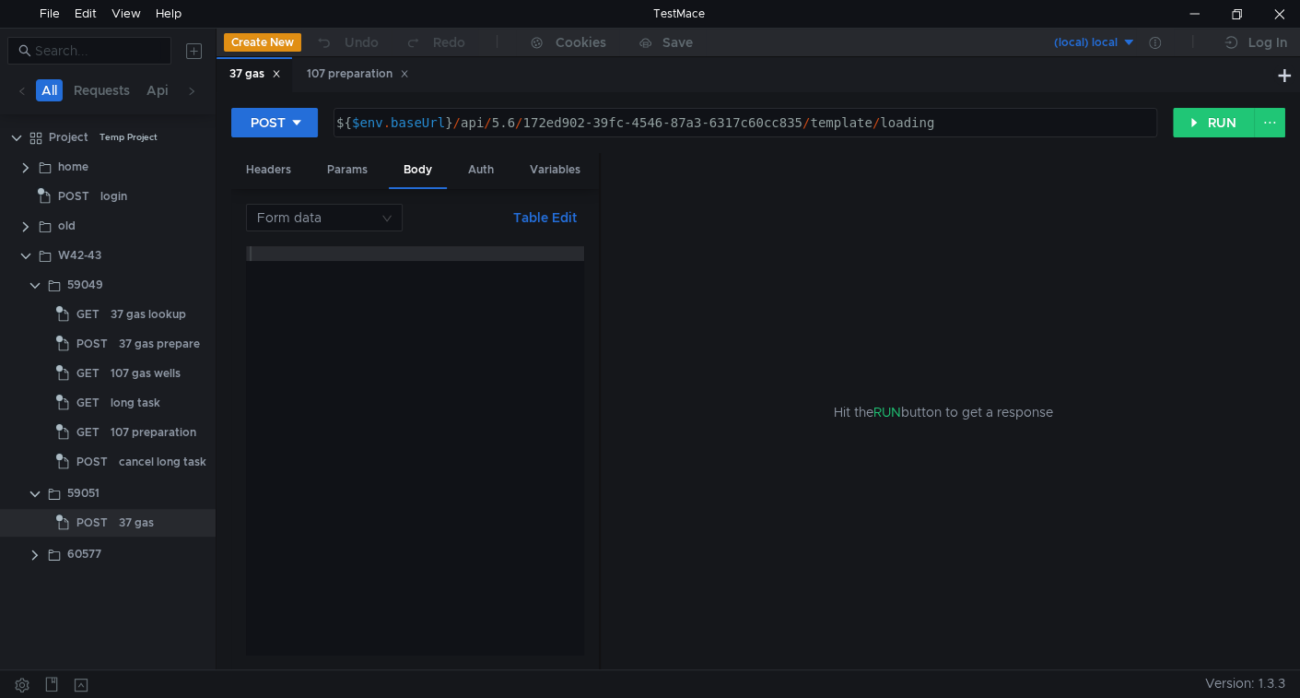
click at [537, 216] on button "Table Edit" at bounding box center [545, 217] width 78 height 22
click at [439, 284] on div "C: \ Users \ vss \ AppData \ Roaming \ testmace-config \ tmp-project \ Project …" at bounding box center [810, 305] width 828 height 44
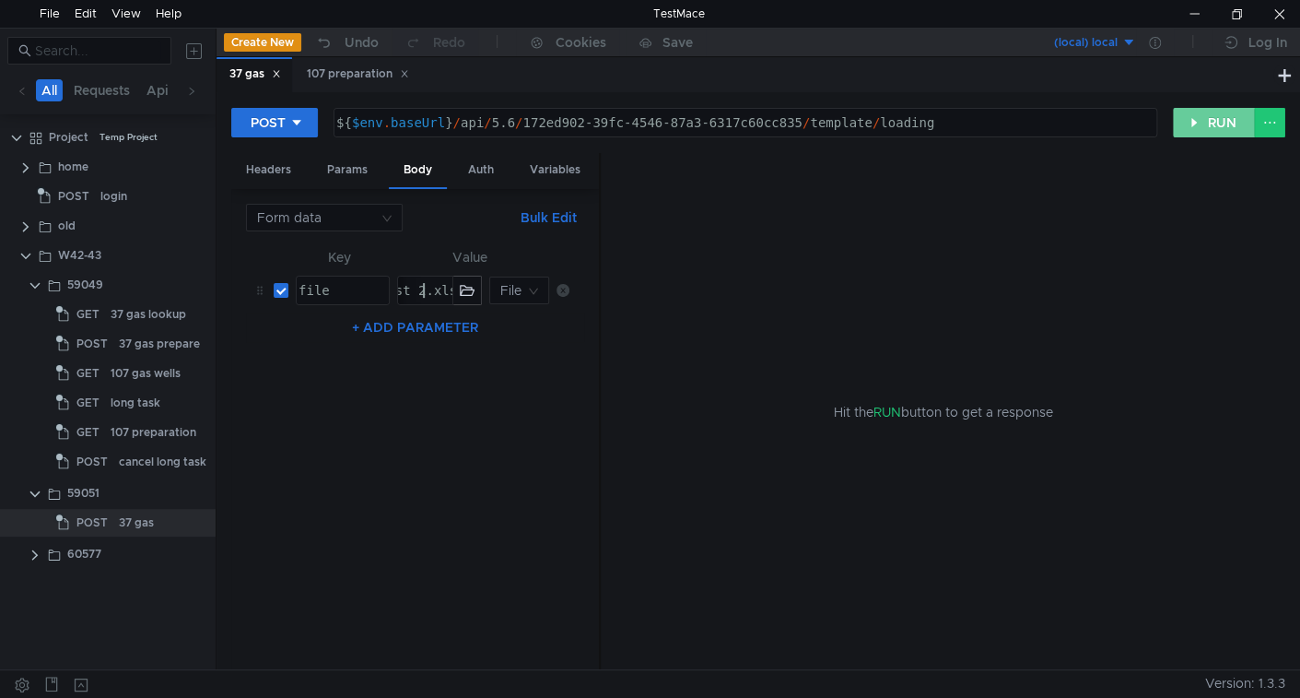
type textarea "C:\Users\vss\AppData\Roaming\testmace-config\tmp-project\Project\W42-43\59051\3…"
drag, startPoint x: 1226, startPoint y: 114, endPoint x: 1127, endPoint y: 158, distance: 107.7
click at [1221, 116] on button "RUN" at bounding box center [1214, 122] width 82 height 29
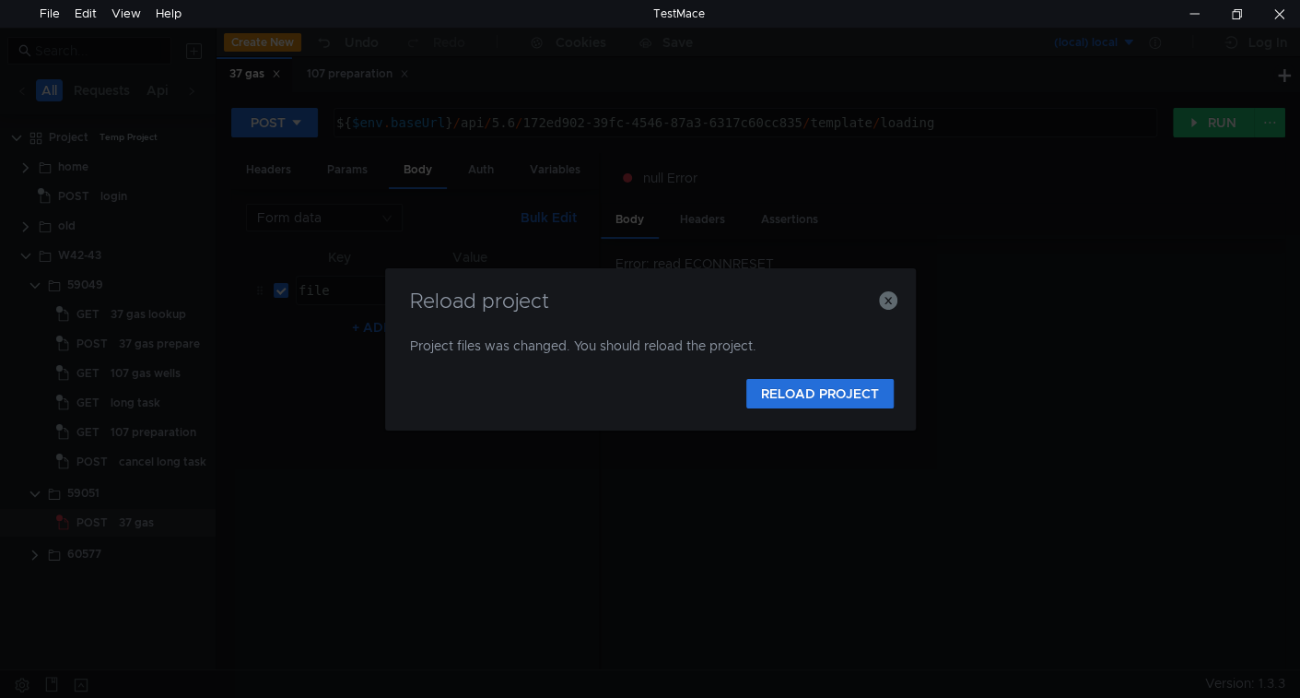
click at [842, 406] on div "Reload project Project files was changed. You should reload the project. RELOAD…" at bounding box center [650, 349] width 531 height 162
click at [833, 390] on button "RELOAD PROJECT" at bounding box center [819, 393] width 147 height 29
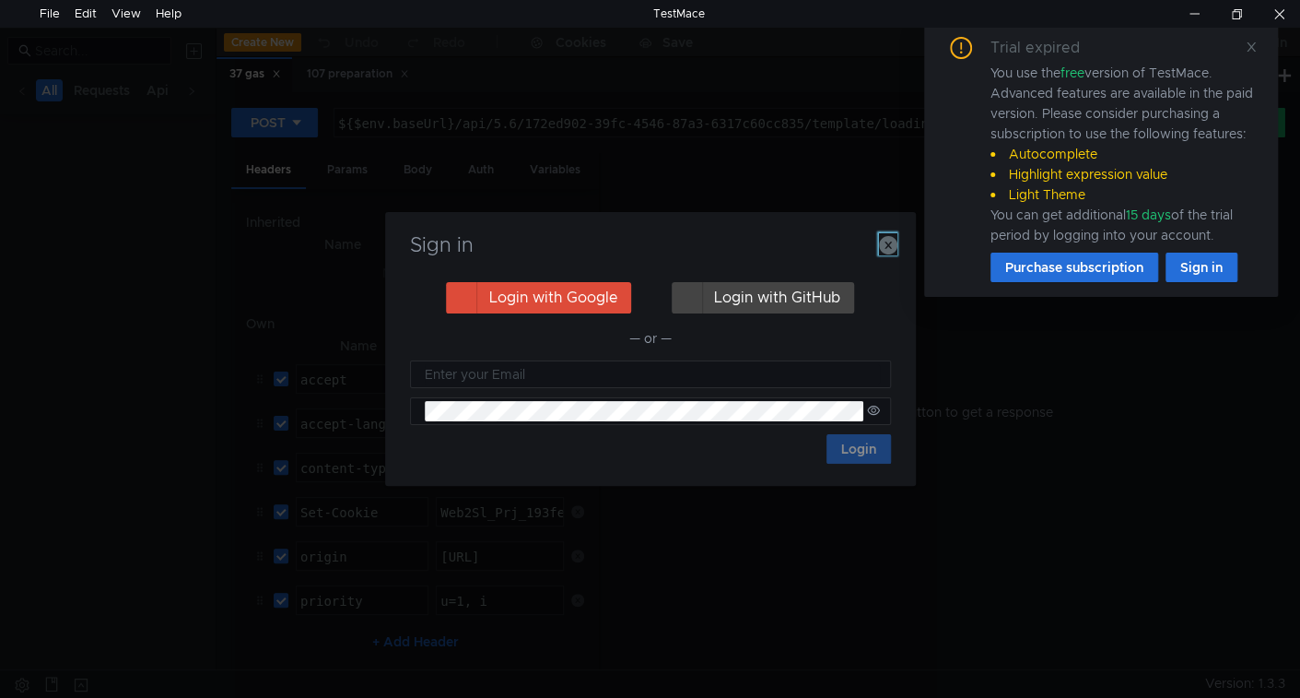
click at [890, 249] on icon "button" at bounding box center [888, 245] width 18 height 18
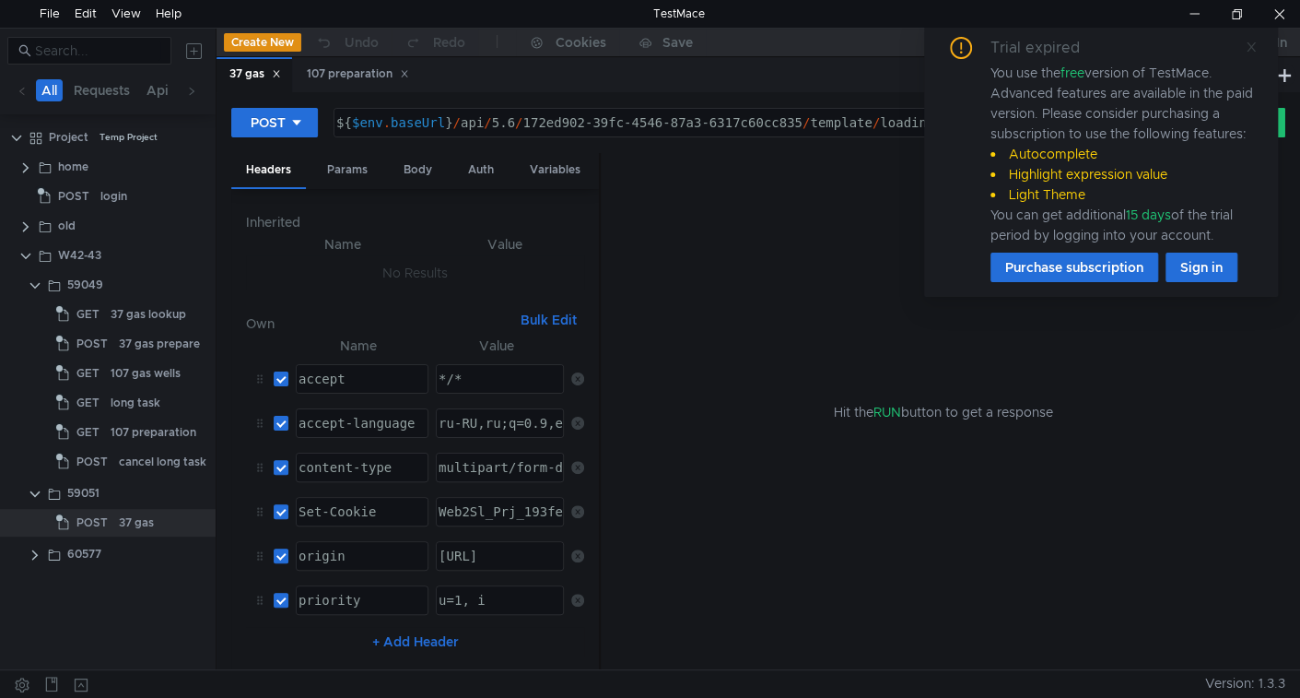
click at [1248, 47] on icon at bounding box center [1251, 47] width 13 height 13
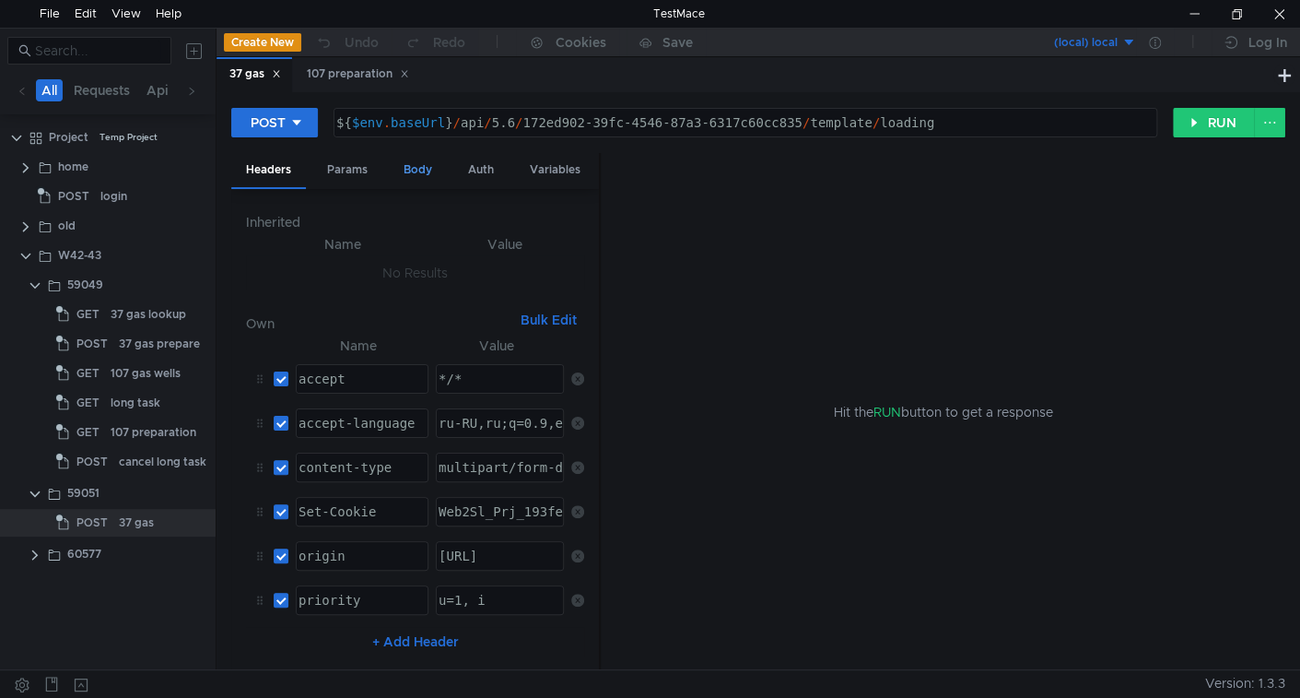
click at [417, 164] on div "Body" at bounding box center [418, 170] width 58 height 34
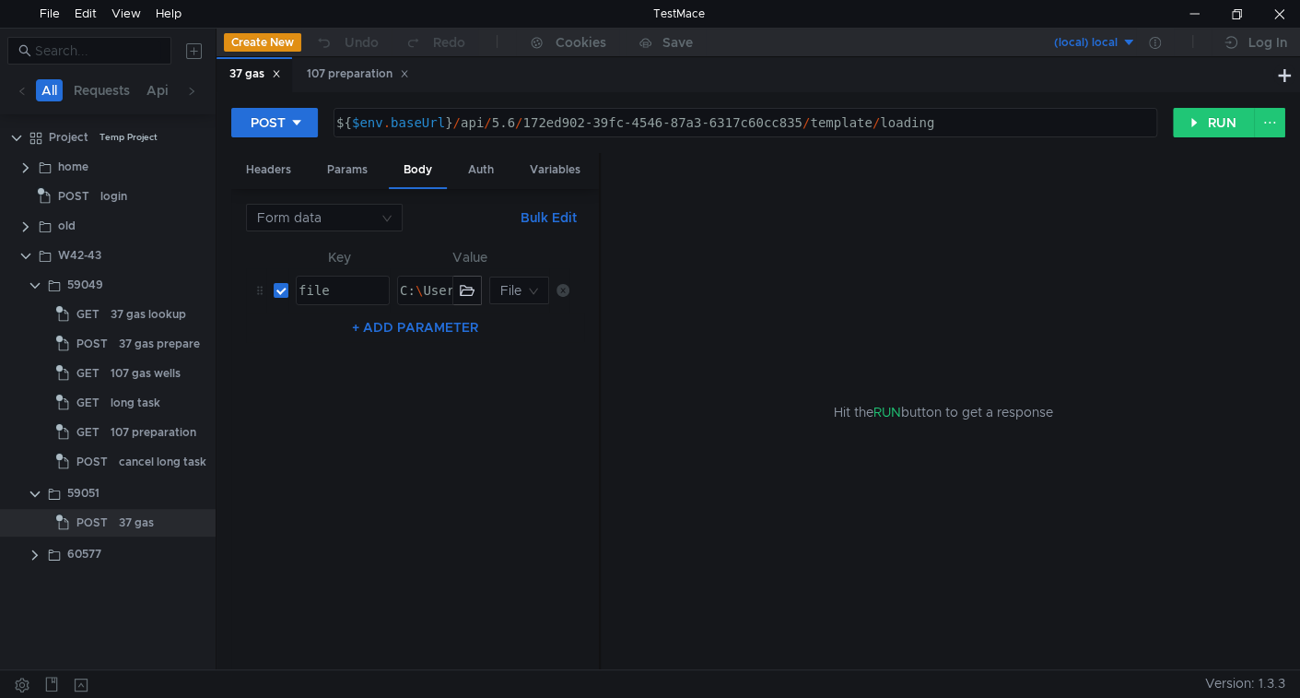
type textarea "C:\Users\vss\AppData\Roaming\testmace-config\tmp-project\Project\W42-43\59051\3…"
click at [419, 291] on div "C: \ Users \ vss \ AppData \ Roaming \ testmace-config \ tmp-project \ Project …" at bounding box center [817, 305] width 843 height 44
click at [1218, 122] on button "RUN" at bounding box center [1214, 122] width 82 height 29
click at [748, 486] on div "Error: connect ECONNREFUSED 127.0.0.1:54027" at bounding box center [943, 454] width 685 height 431
click at [513, 431] on nz-table "Key Value file הההההההההההההההההההההההההההההההההההההההההההההההההההההההההההההההה…" at bounding box center [415, 450] width 338 height 409
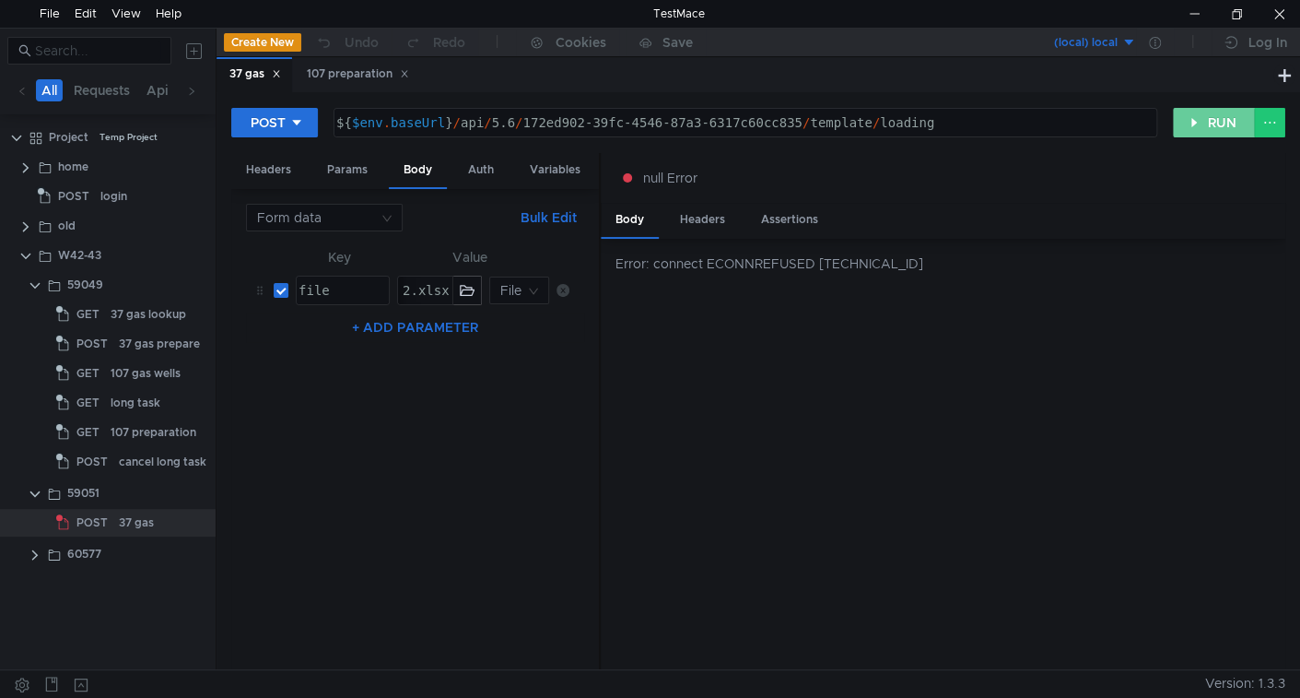
click at [1206, 118] on button "RUN" at bounding box center [1214, 122] width 82 height 29
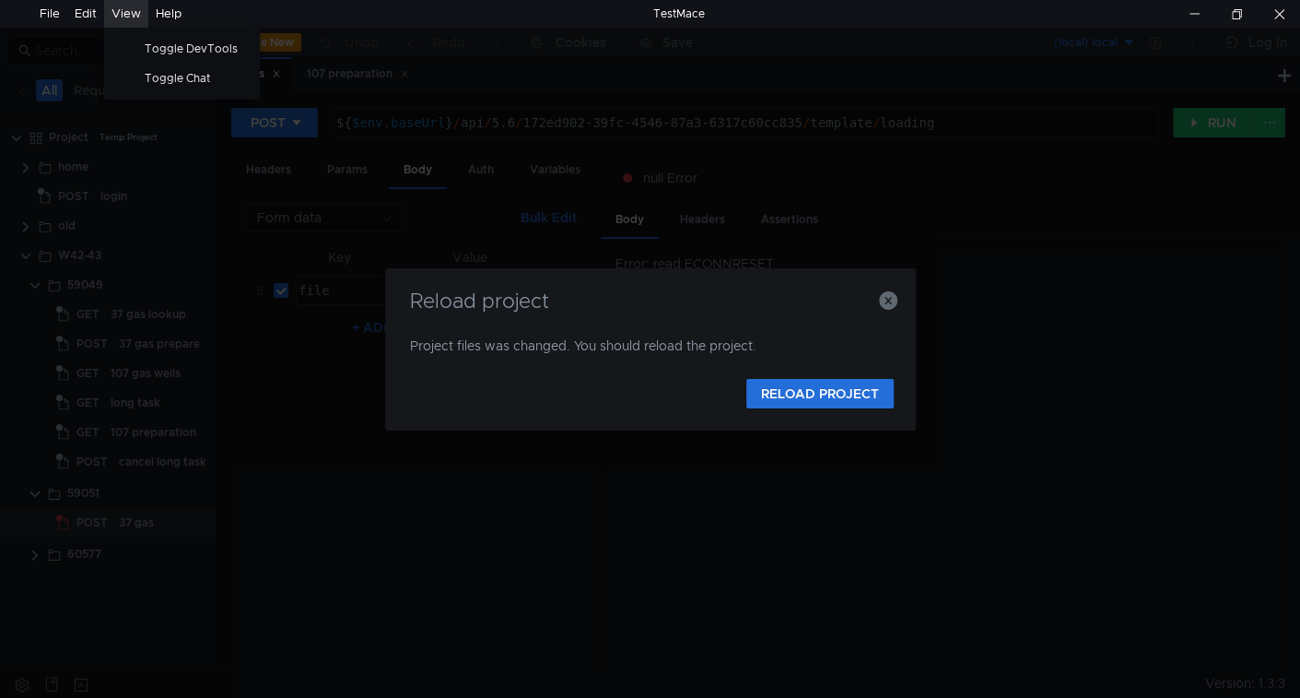
click at [123, 14] on div "View" at bounding box center [126, 14] width 29 height 28
click at [161, 51] on span "Toggle DevTools" at bounding box center [197, 48] width 126 height 11
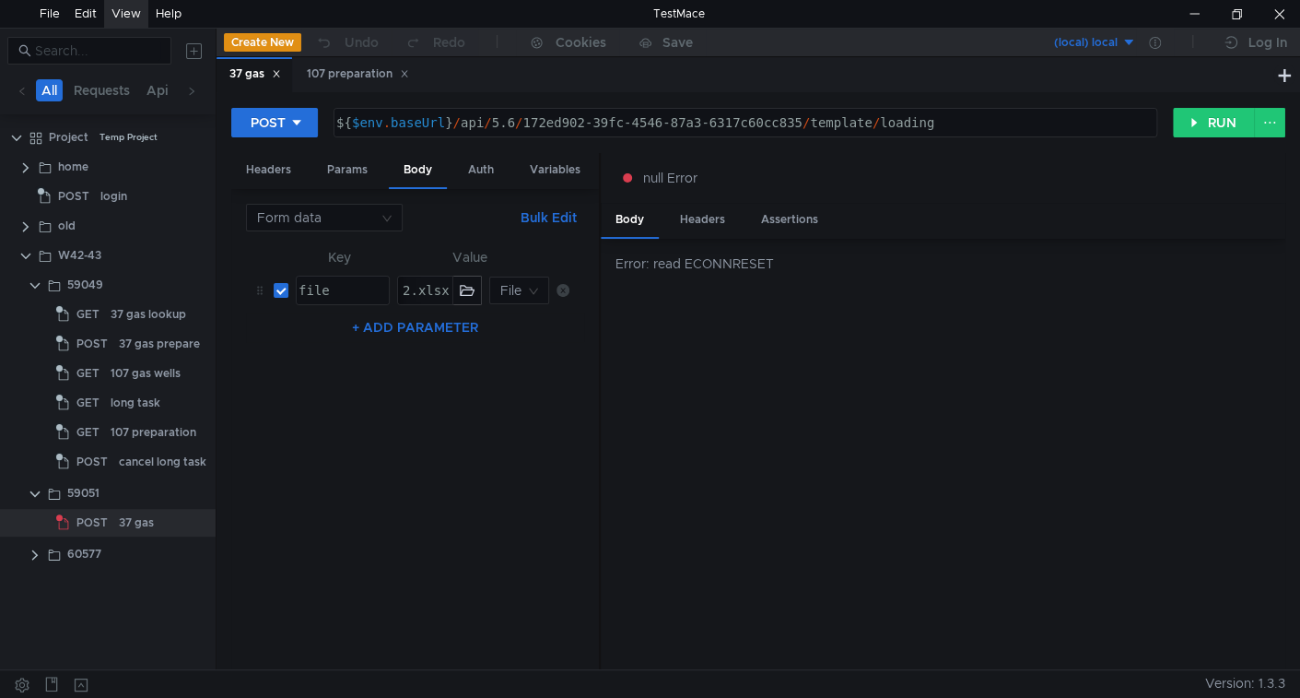
click at [427, 441] on nz-table "Key Value file הההההההההההההההההההההההההההההההההההההההההההההההההההההההההההההההה…" at bounding box center [415, 450] width 338 height 409
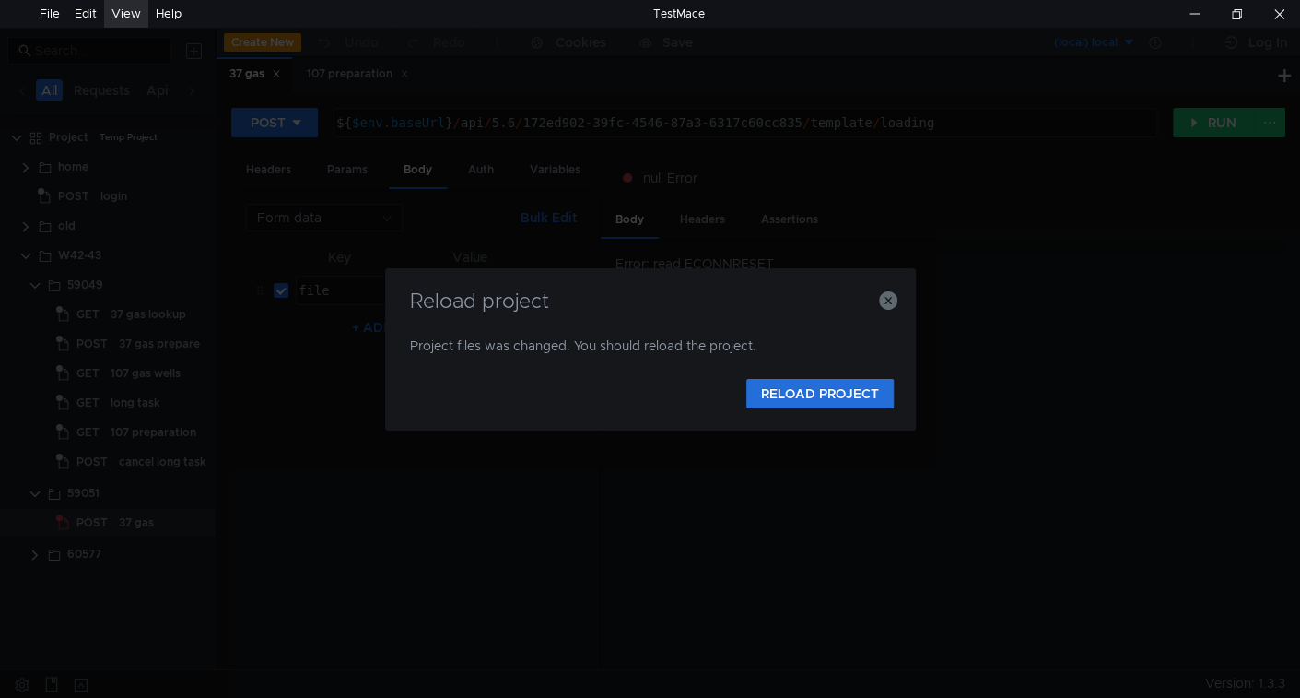
click at [700, 320] on div "Reload project" at bounding box center [650, 312] width 487 height 44
click at [119, 6] on div "View" at bounding box center [126, 14] width 29 height 28
click at [166, 53] on span "Toggle DevTools" at bounding box center [197, 48] width 126 height 11
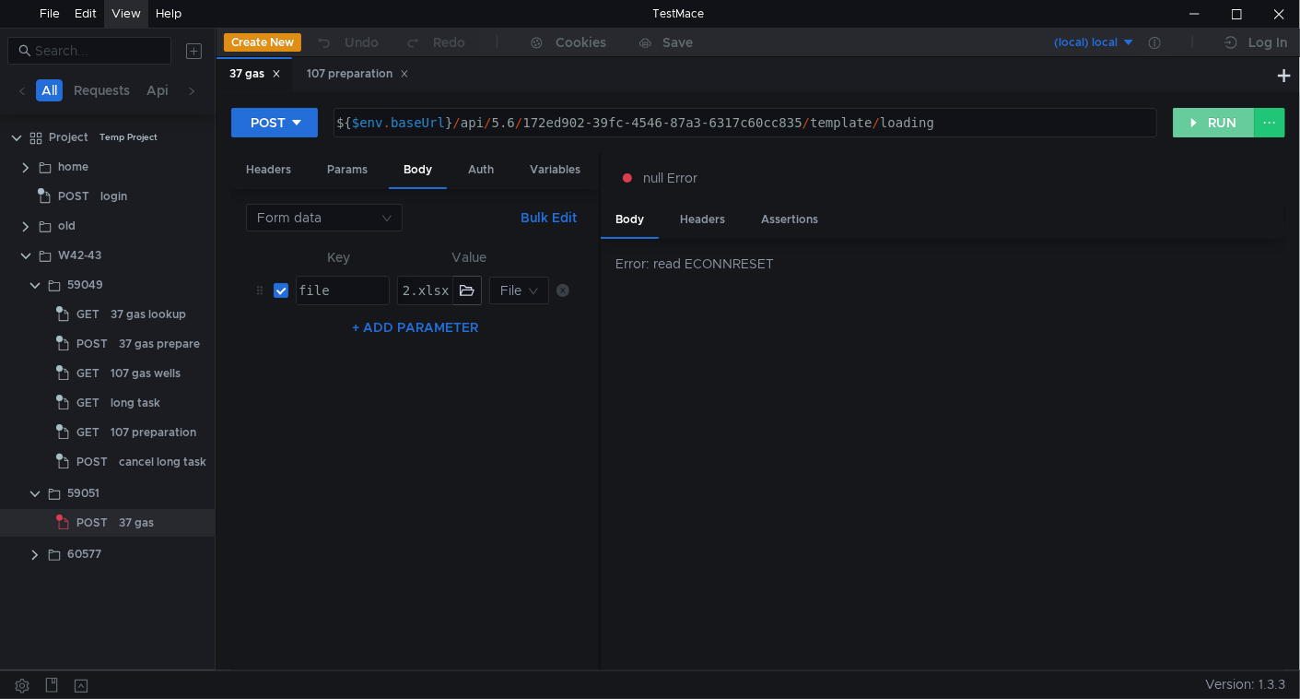
click at [1207, 129] on button "RUN" at bounding box center [1214, 122] width 82 height 29
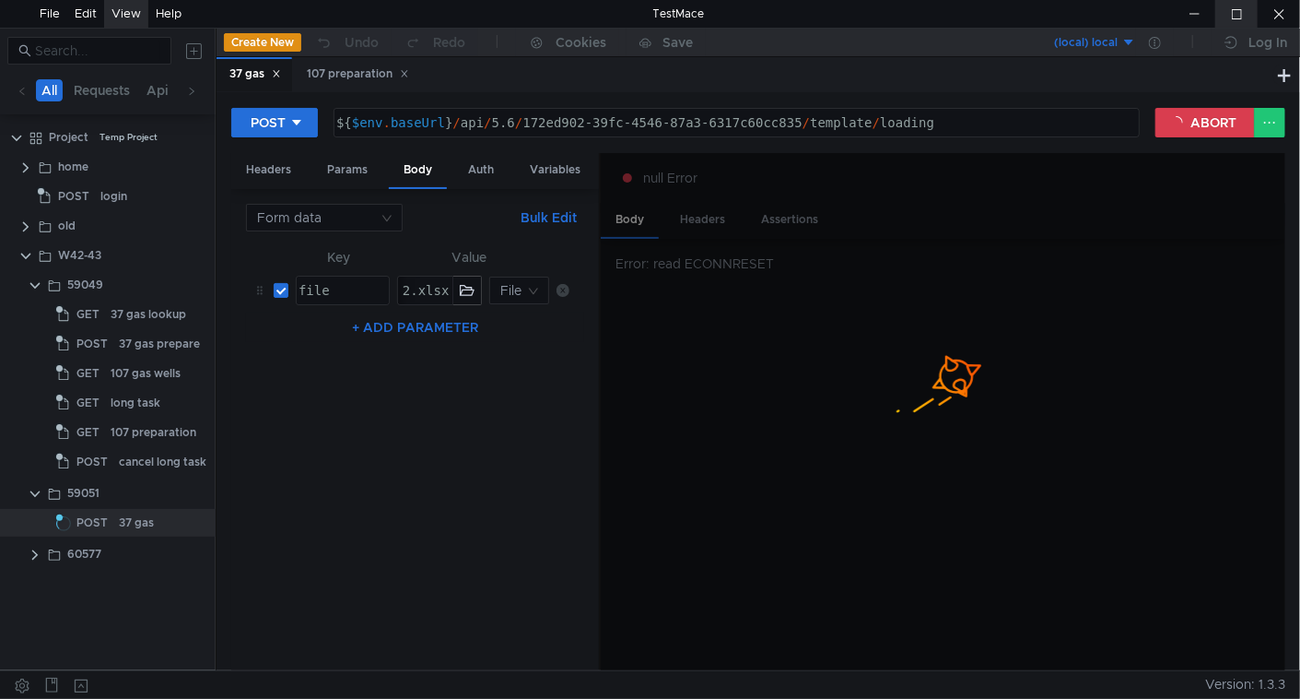
click at [1238, 6] on div at bounding box center [1236, 14] width 42 height 28
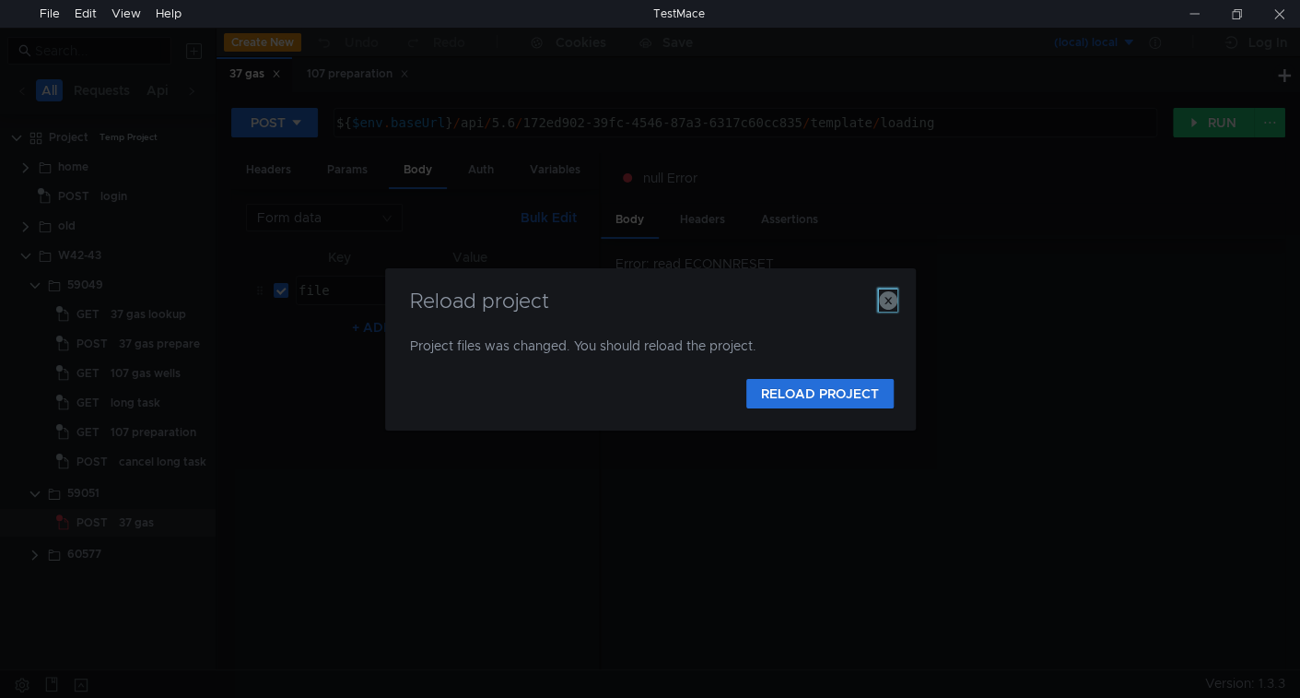
drag, startPoint x: 888, startPoint y: 302, endPoint x: 980, endPoint y: 247, distance: 106.7
click at [888, 302] on icon "button" at bounding box center [888, 300] width 18 height 18
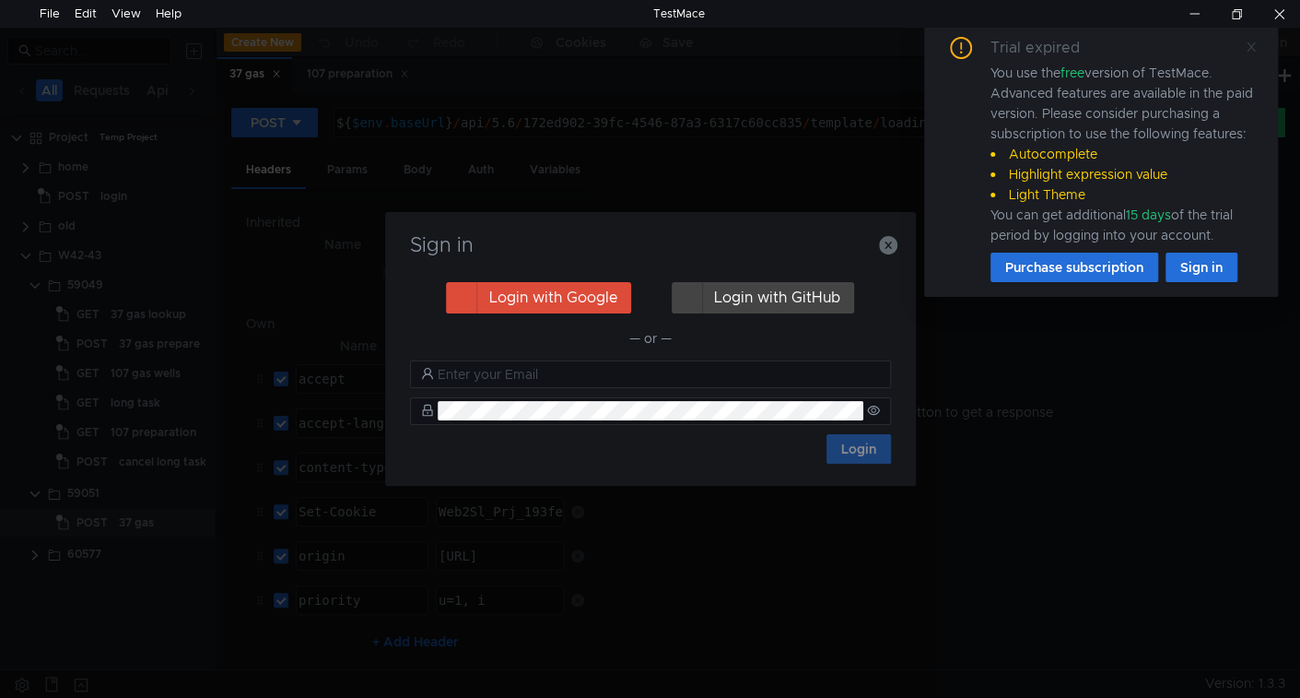
click at [1249, 50] on icon at bounding box center [1251, 47] width 13 height 13
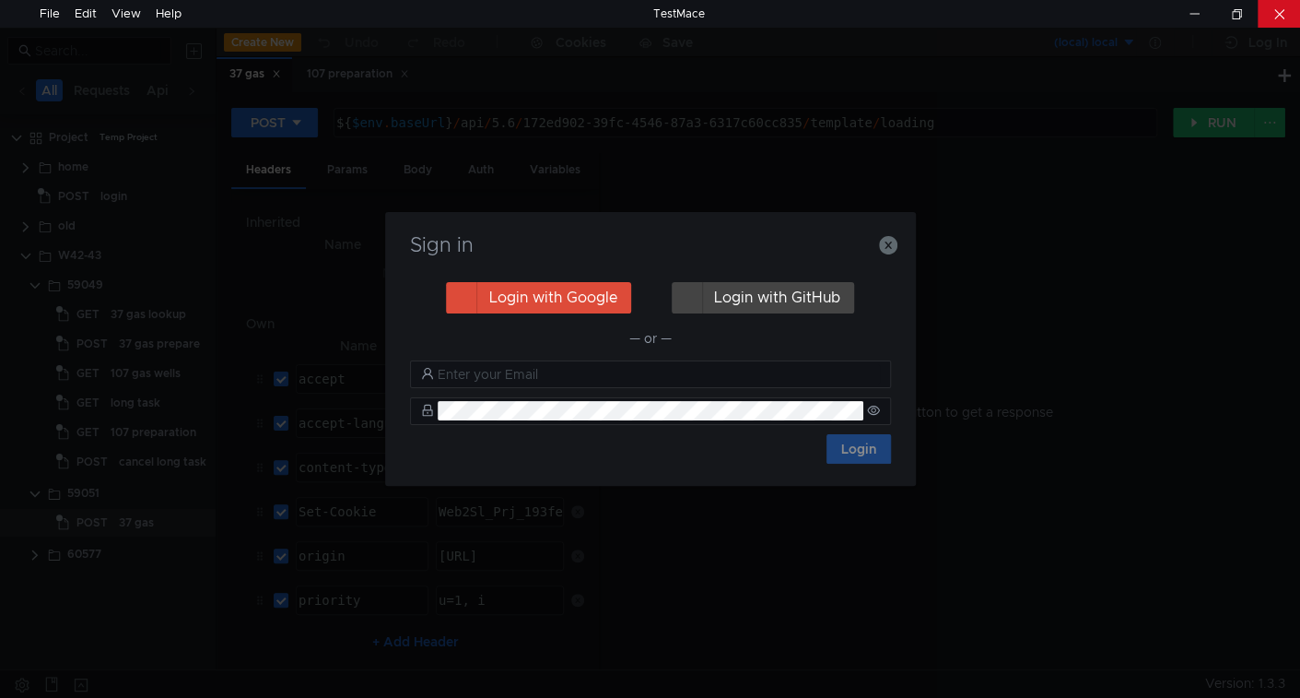
click at [1274, 19] on div at bounding box center [1279, 14] width 42 height 28
